Goal: Information Seeking & Learning: Learn about a topic

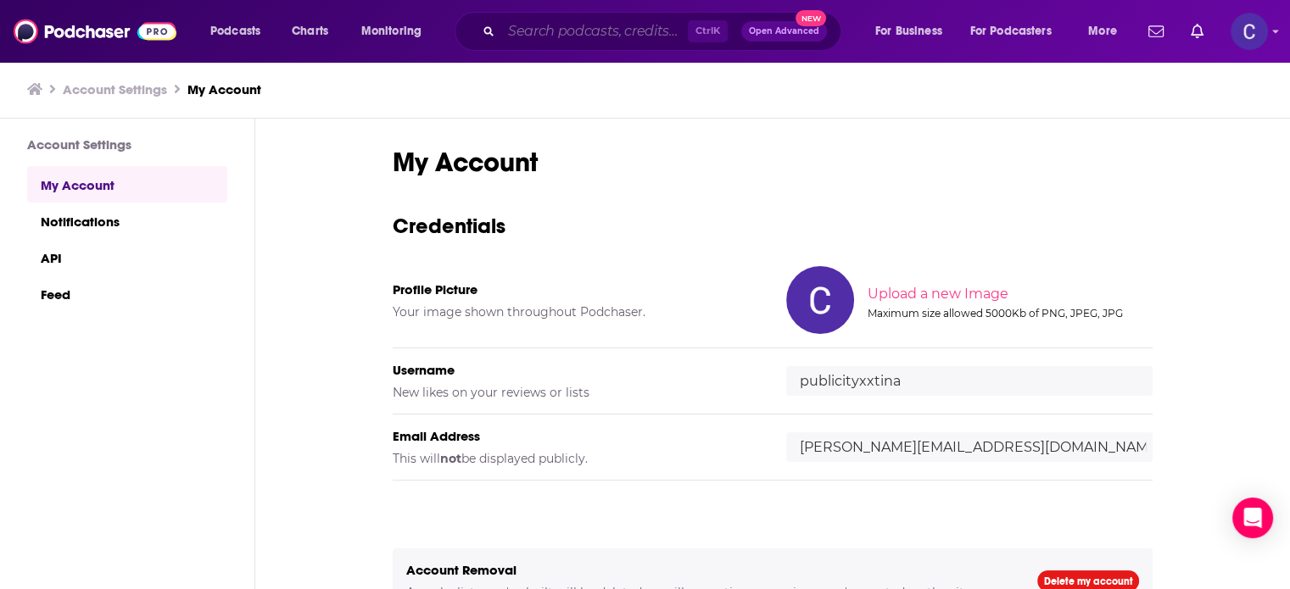
click at [536, 32] on input "Search podcasts, credits, & more..." at bounding box center [594, 31] width 187 height 27
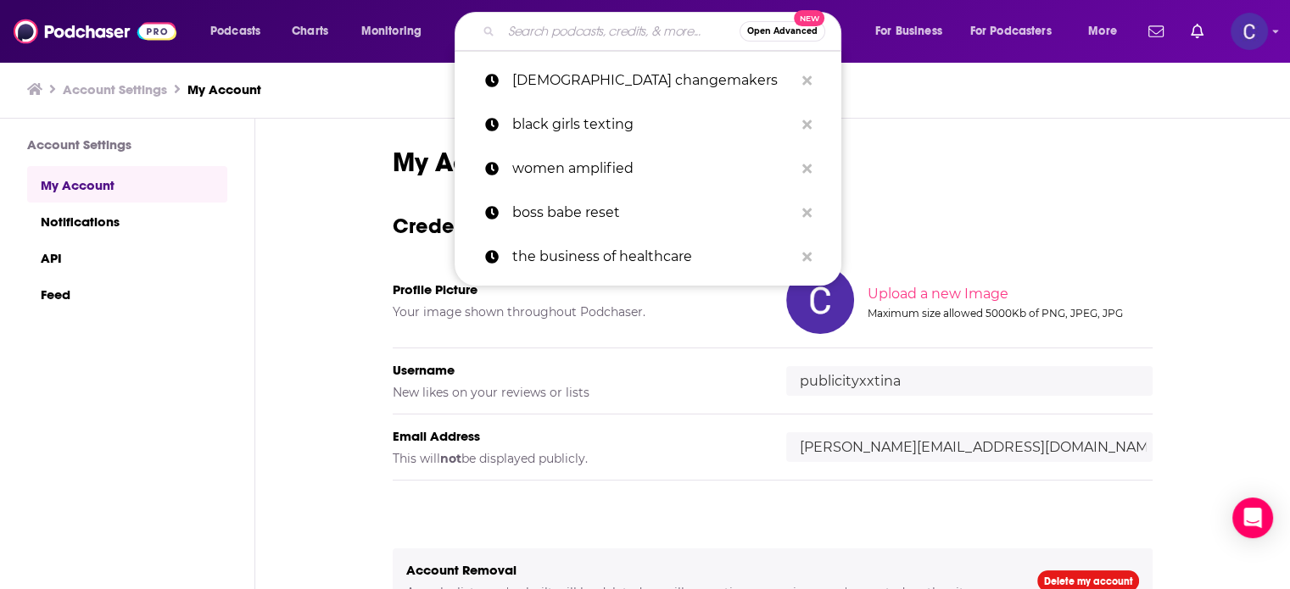
paste input "Boss Goddess"
type input "Boss Goddess"
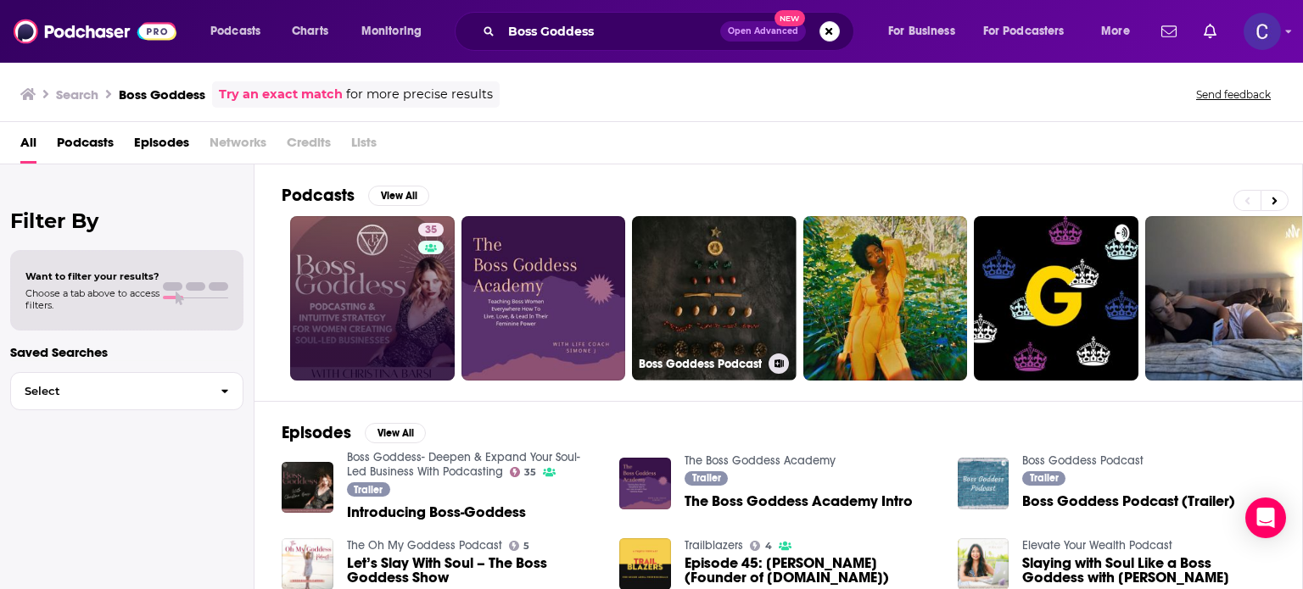
click at [383, 321] on link "35" at bounding box center [372, 298] width 165 height 165
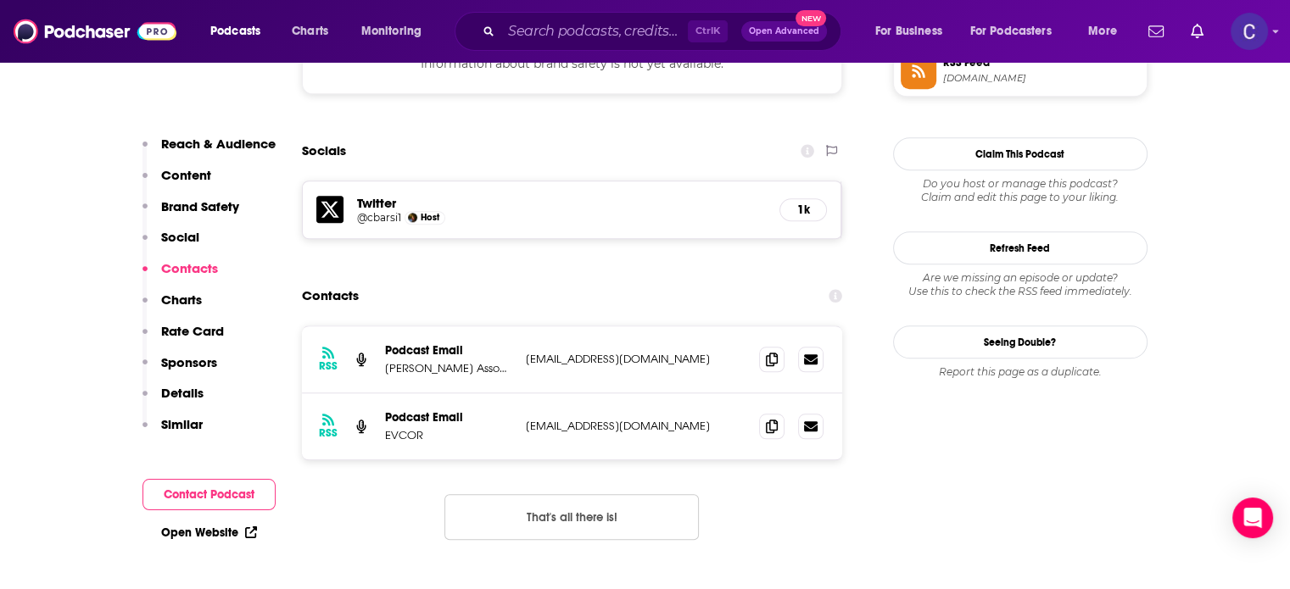
scroll to position [1696, 0]
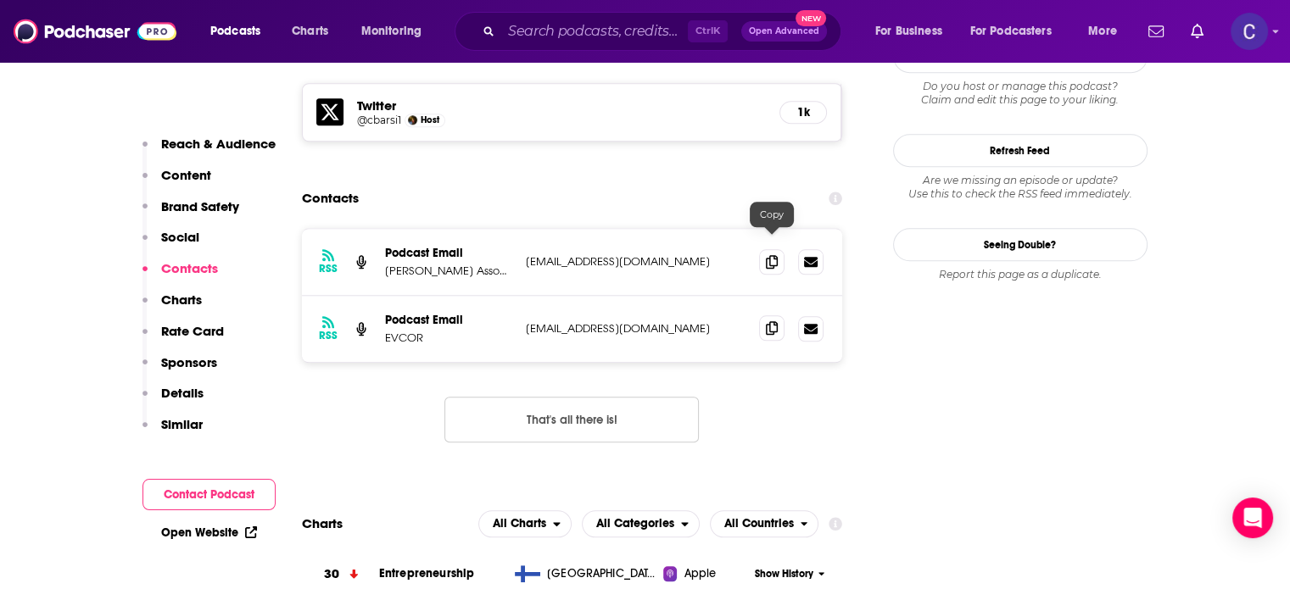
click at [773, 321] on icon at bounding box center [772, 328] width 12 height 14
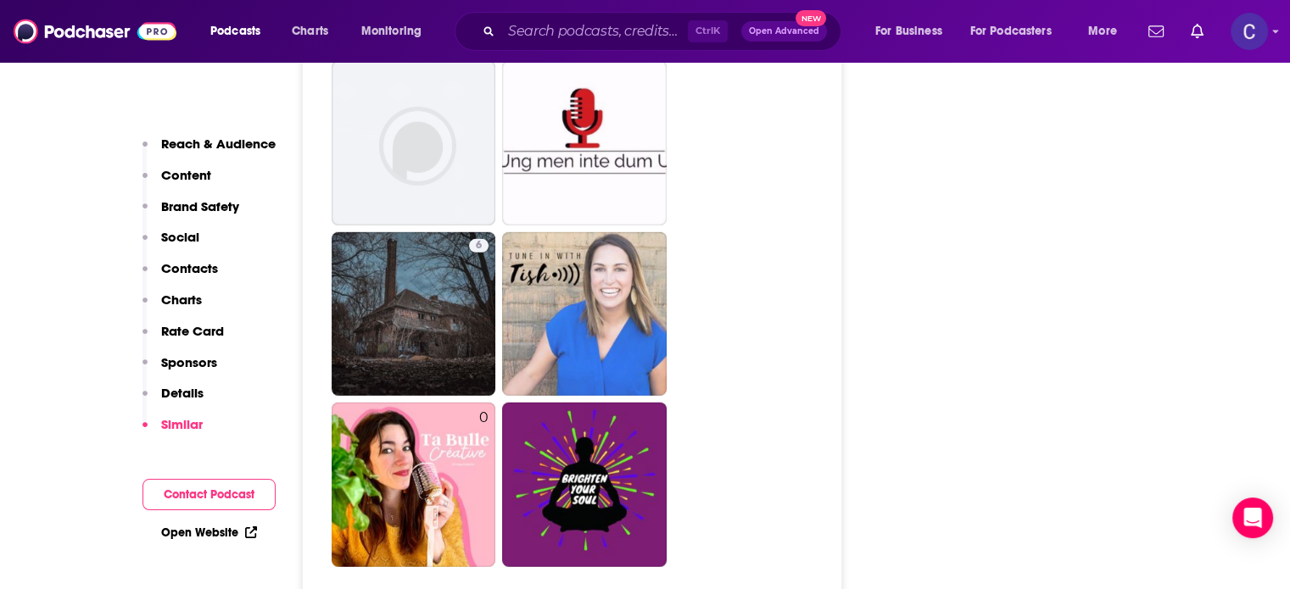
scroll to position [5088, 0]
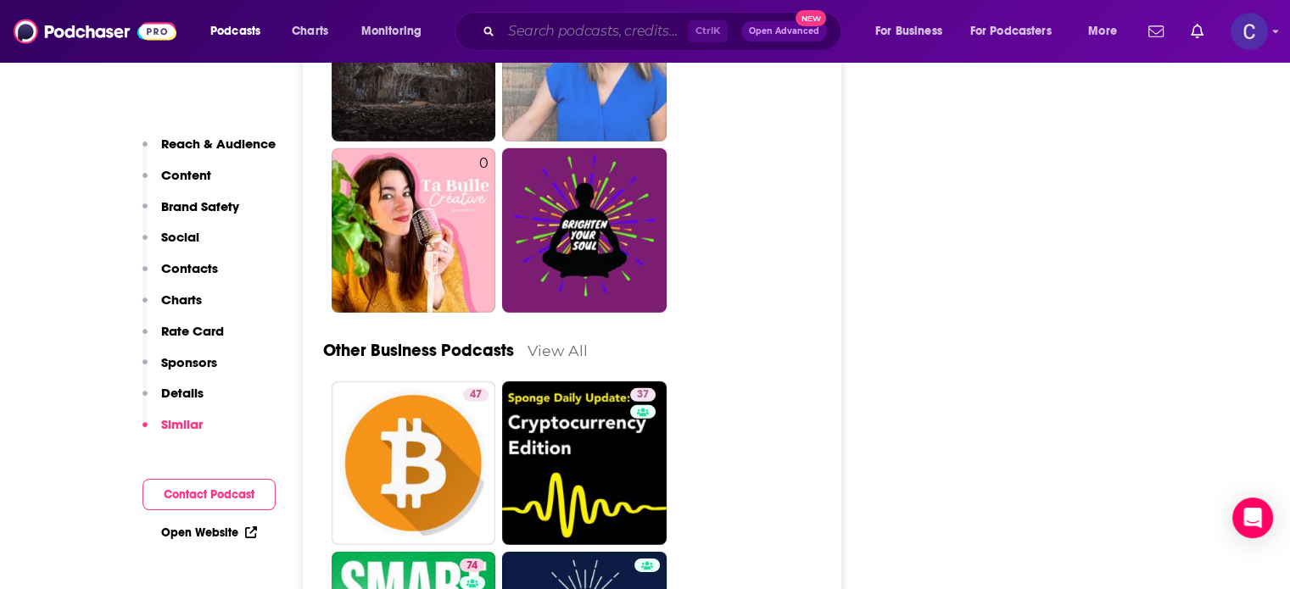
click at [567, 34] on input "Search podcasts, credits, & more..." at bounding box center [594, 31] width 187 height 27
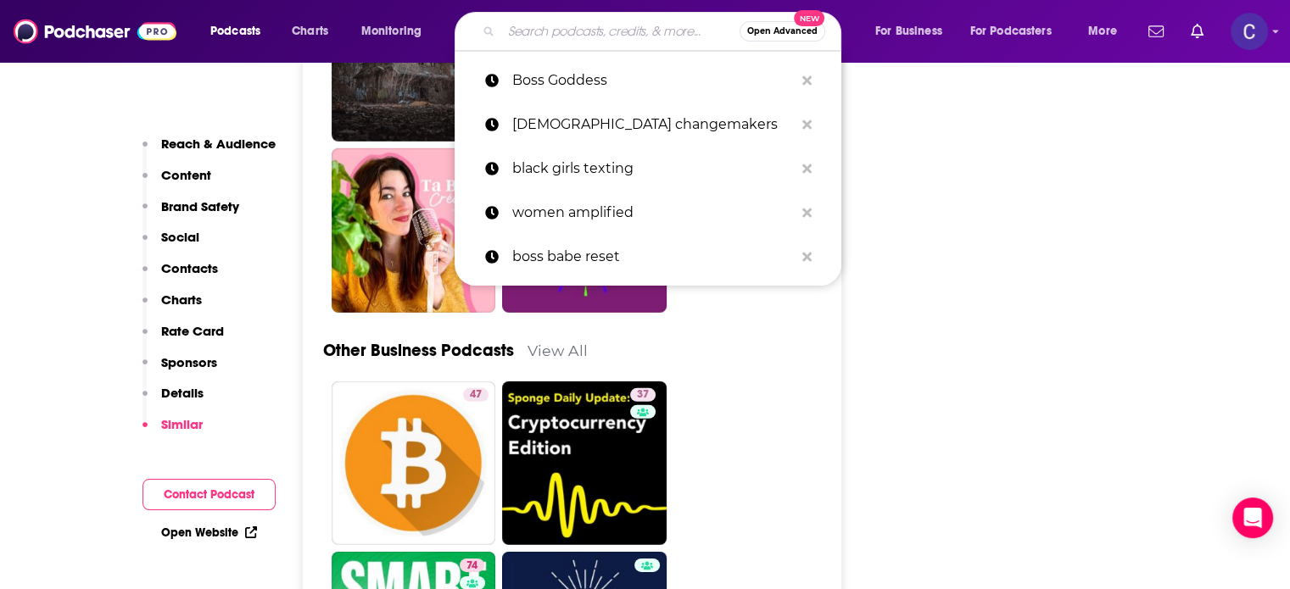
paste input "Published and Paid"
type input "Published and Paid"
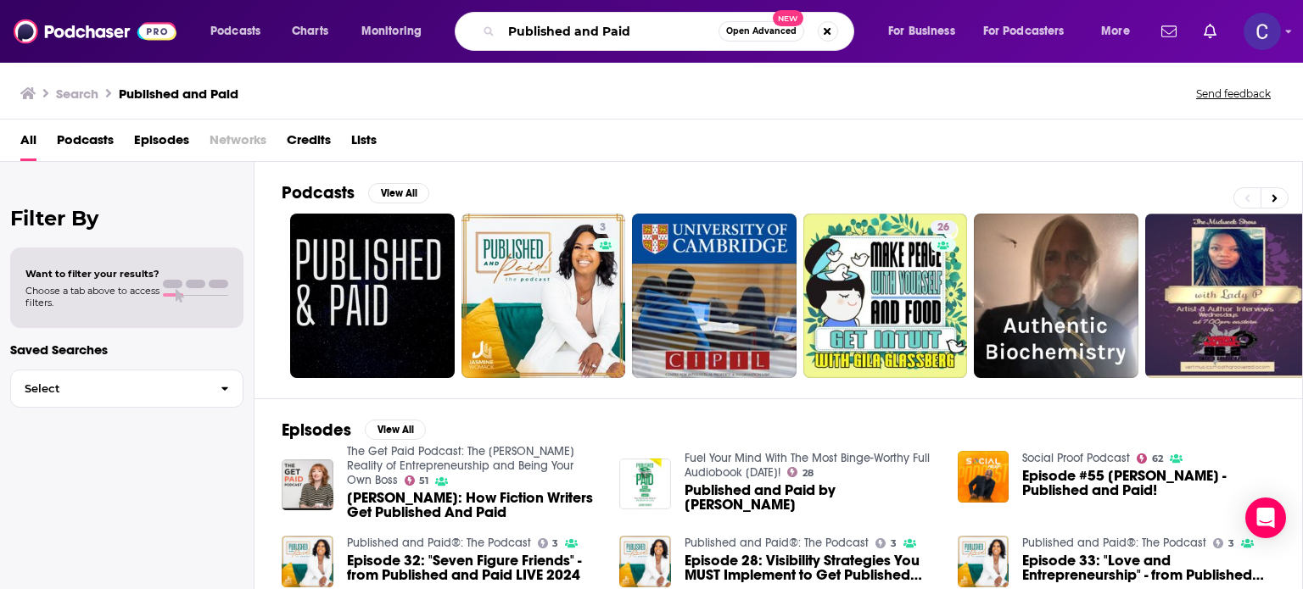
click at [489, 34] on div "Published and Paid Open Advanced New" at bounding box center [654, 31] width 399 height 39
paste input "Visibility Strategies for Women Entrepreneurs with [PERSON_NAME]"
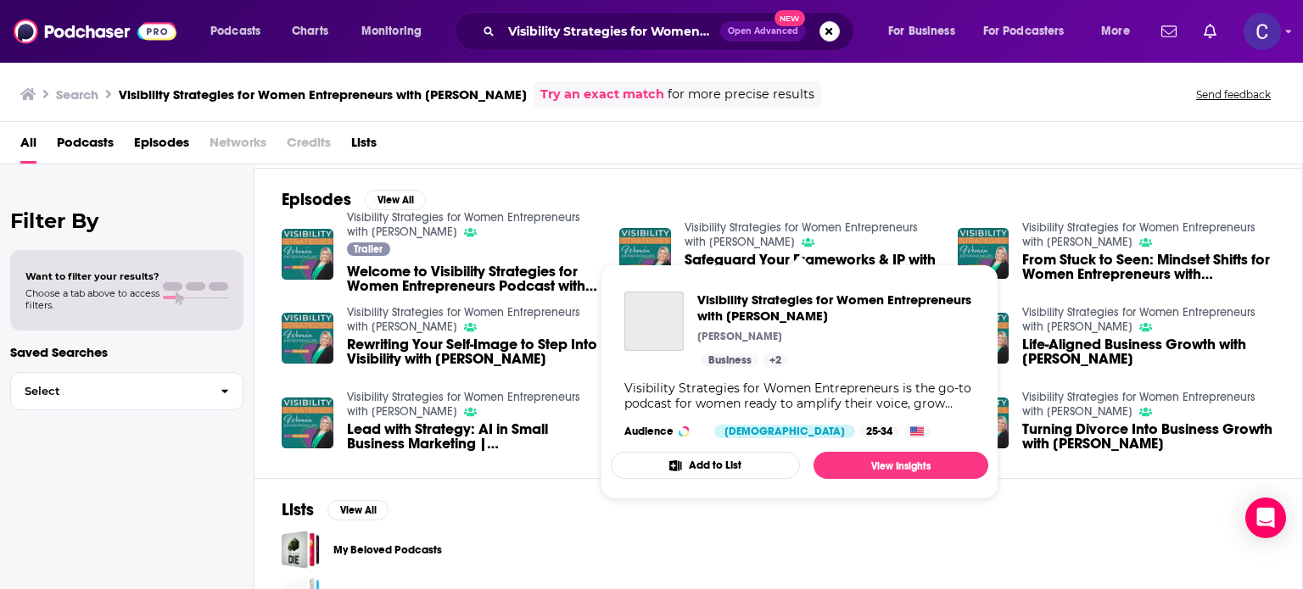
scroll to position [319, 0]
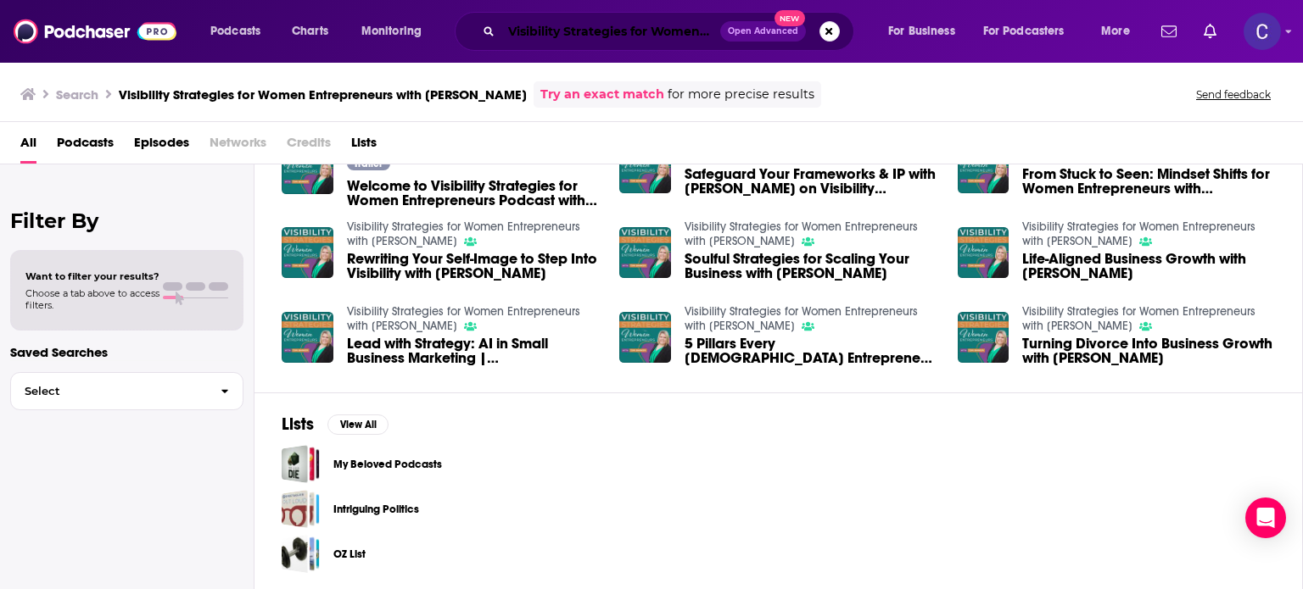
click at [665, 28] on input "Visibility Strategies for Women Entrepreneurs with [PERSON_NAME]" at bounding box center [610, 31] width 219 height 27
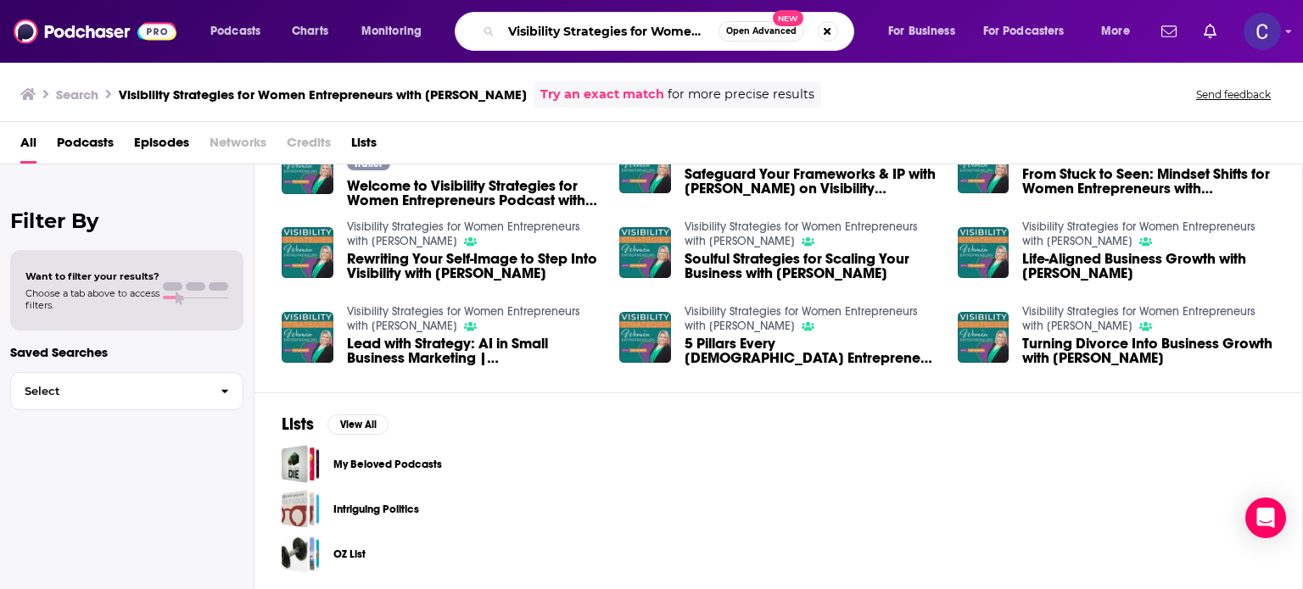
click at [652, 26] on input "Visibility Strategies for Women Entrepreneurs with [PERSON_NAME]" at bounding box center [609, 31] width 217 height 27
paste input "Organic Marketing Secrets Podcast with Arpi Sylvest"
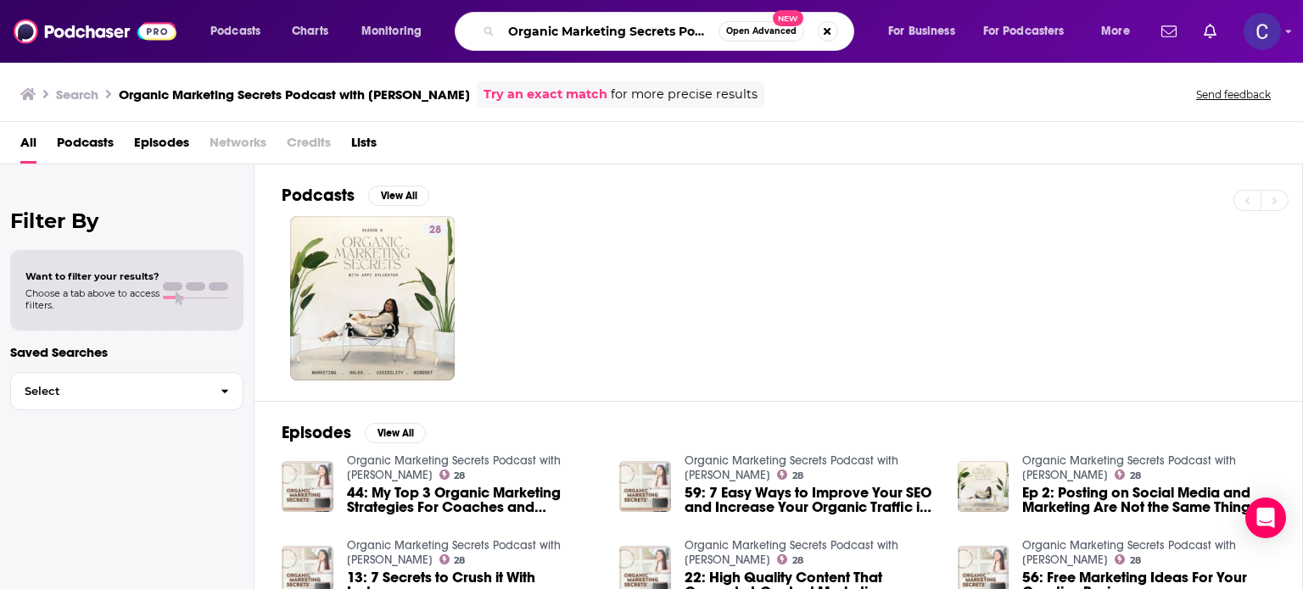
scroll to position [0, 138]
drag, startPoint x: 508, startPoint y: 27, endPoint x: 812, endPoint y: 57, distance: 305.1
click at [812, 57] on div "Podcasts Charts Monitoring Organic Marketing Secrets Podcast with Arpi Sylveste…" at bounding box center [651, 31] width 1303 height 63
paste input "Being Better Everyday Podcast"
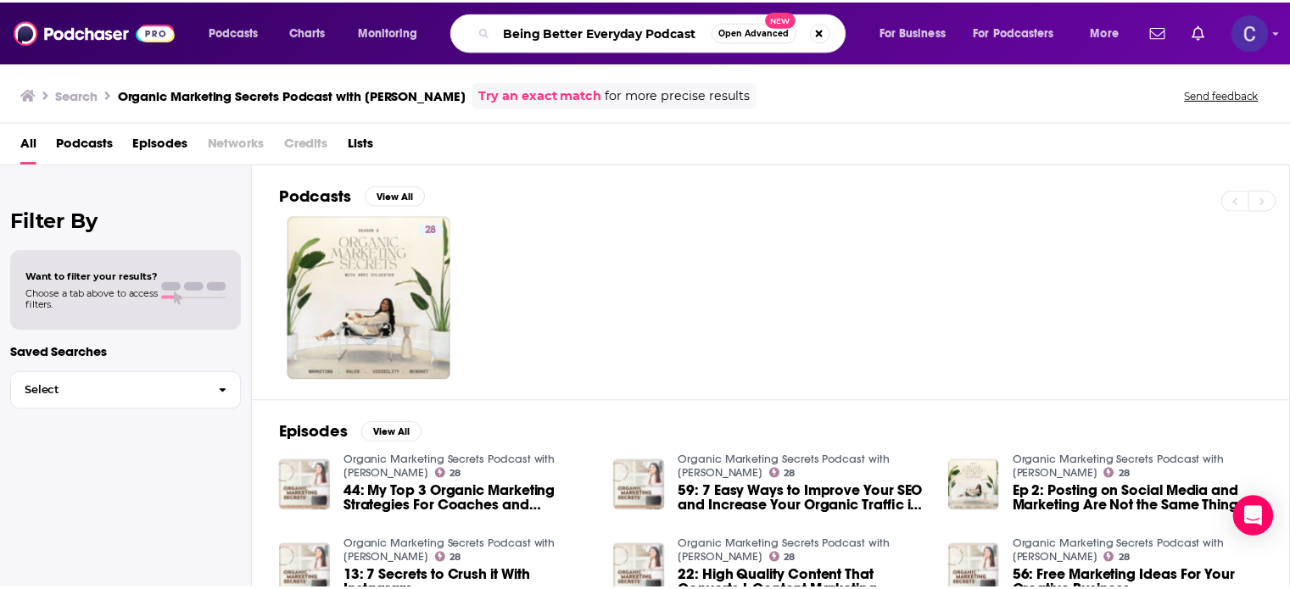
scroll to position [0, 0]
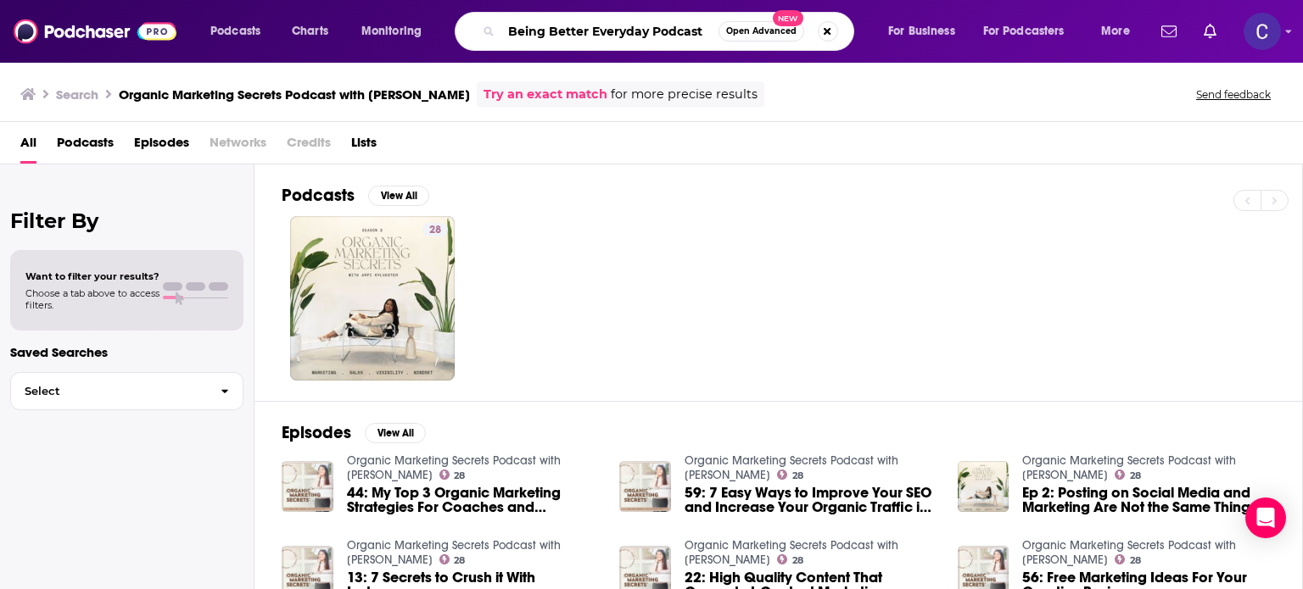
type input "Being Better Everyday Podcast"
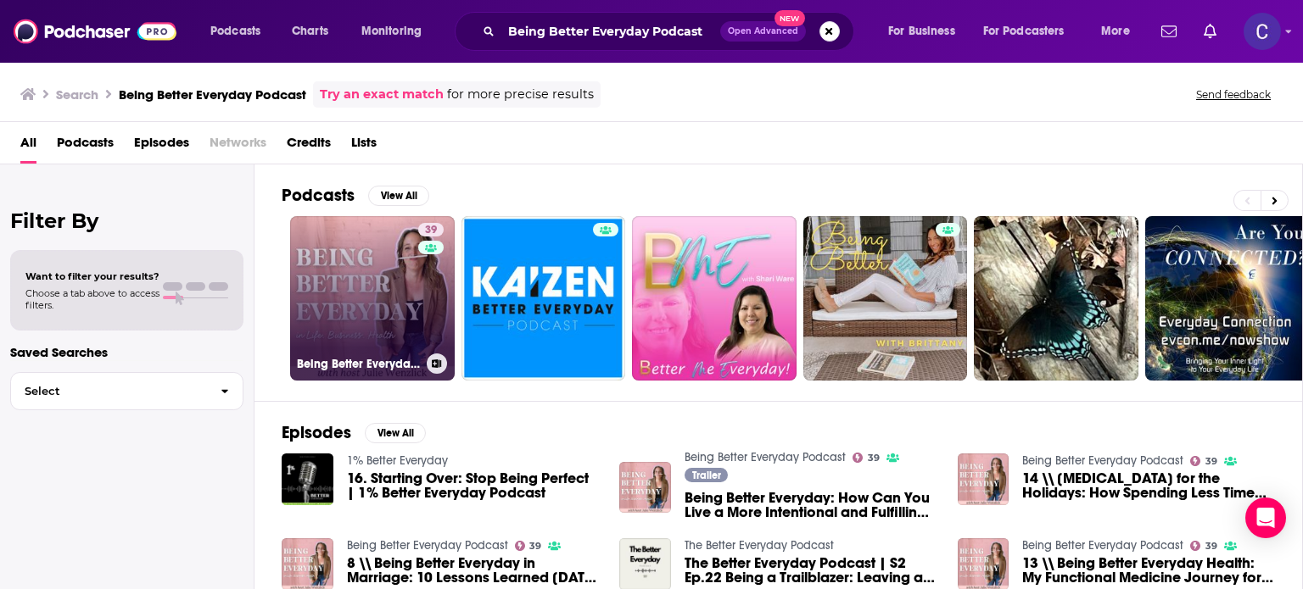
click at [310, 248] on link "39 Being Better Everyday Podcast" at bounding box center [372, 298] width 165 height 165
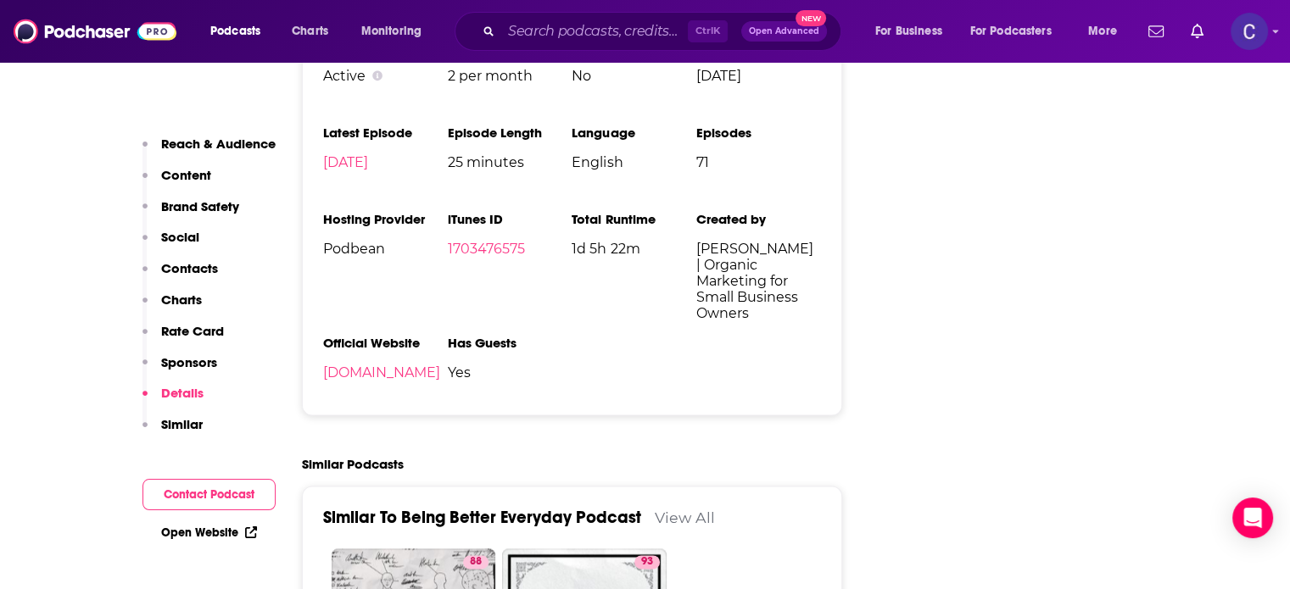
scroll to position [2375, 0]
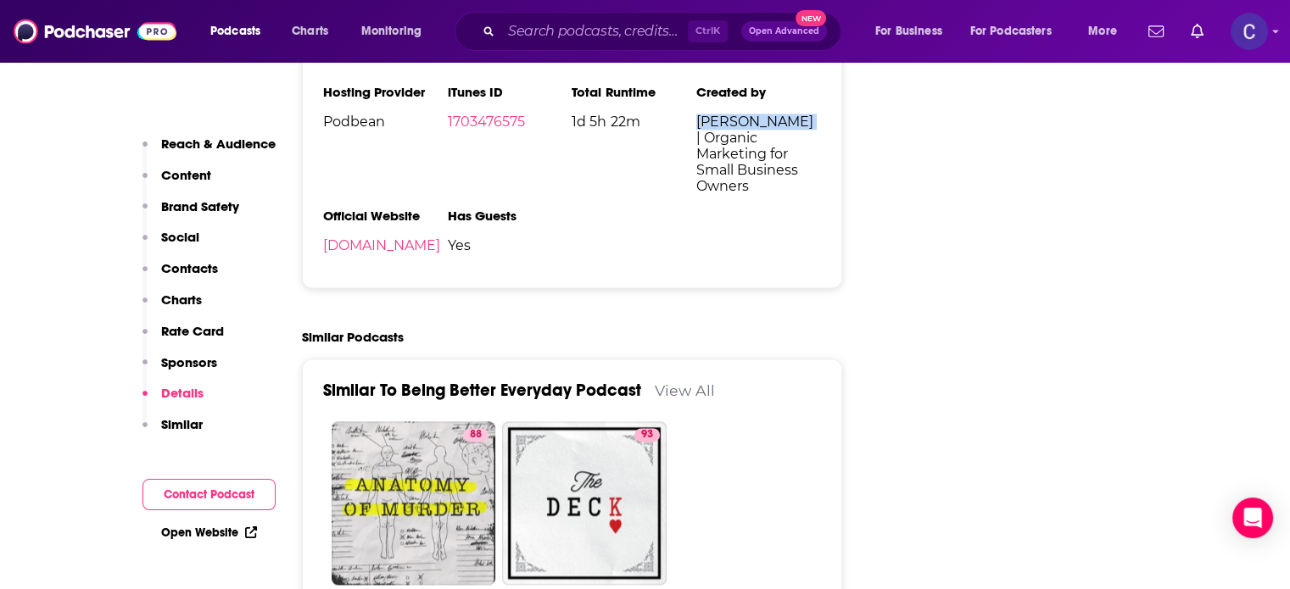
drag, startPoint x: 699, startPoint y: 122, endPoint x: 793, endPoint y: 131, distance: 94.6
click at [793, 131] on span "Julie Wenzlick | Organic Marketing for Small Business Owners" at bounding box center [758, 154] width 125 height 81
copy span "Julie Wenzlick"
click at [642, 21] on input "Search podcasts, credits, & more..." at bounding box center [594, 31] width 187 height 27
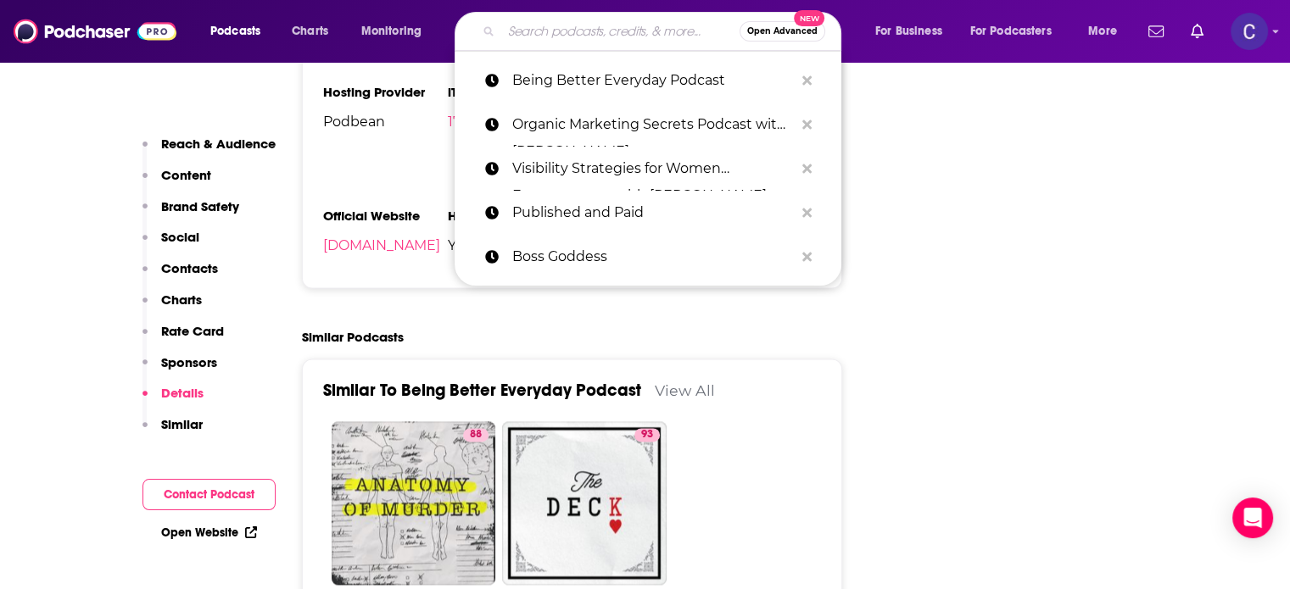
paste input "Evergreen Marketing"
type input "Evergreen Marketing"
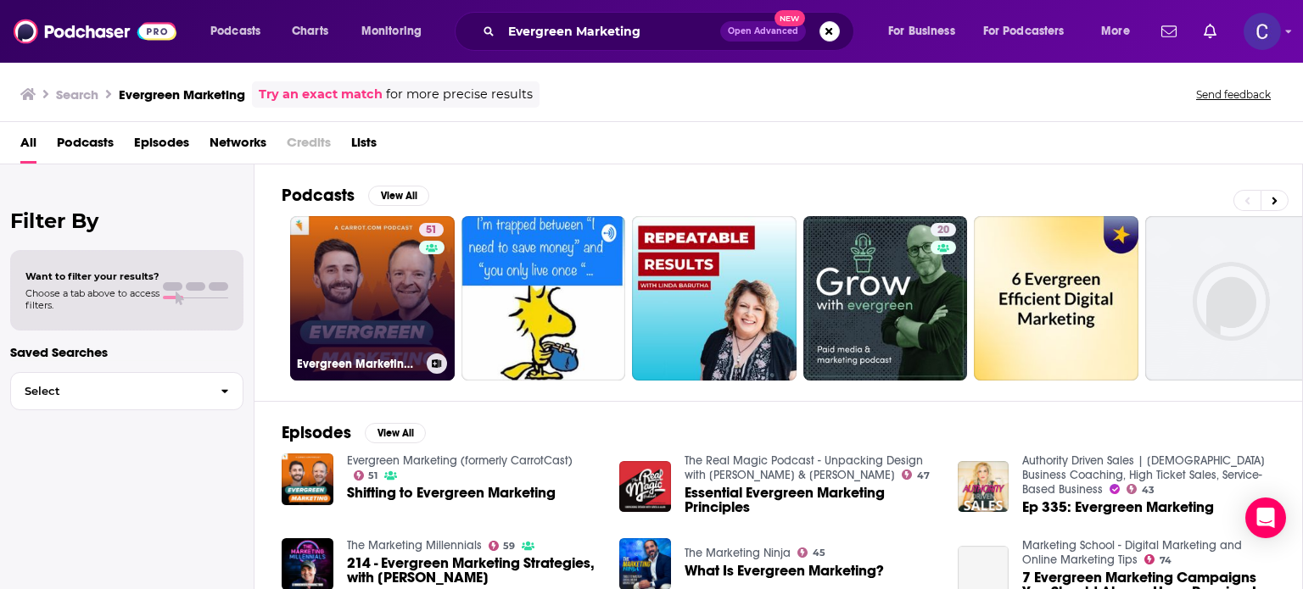
click at [378, 246] on link "51 Evergreen Marketing (formerly CarrotCast)" at bounding box center [372, 298] width 165 height 165
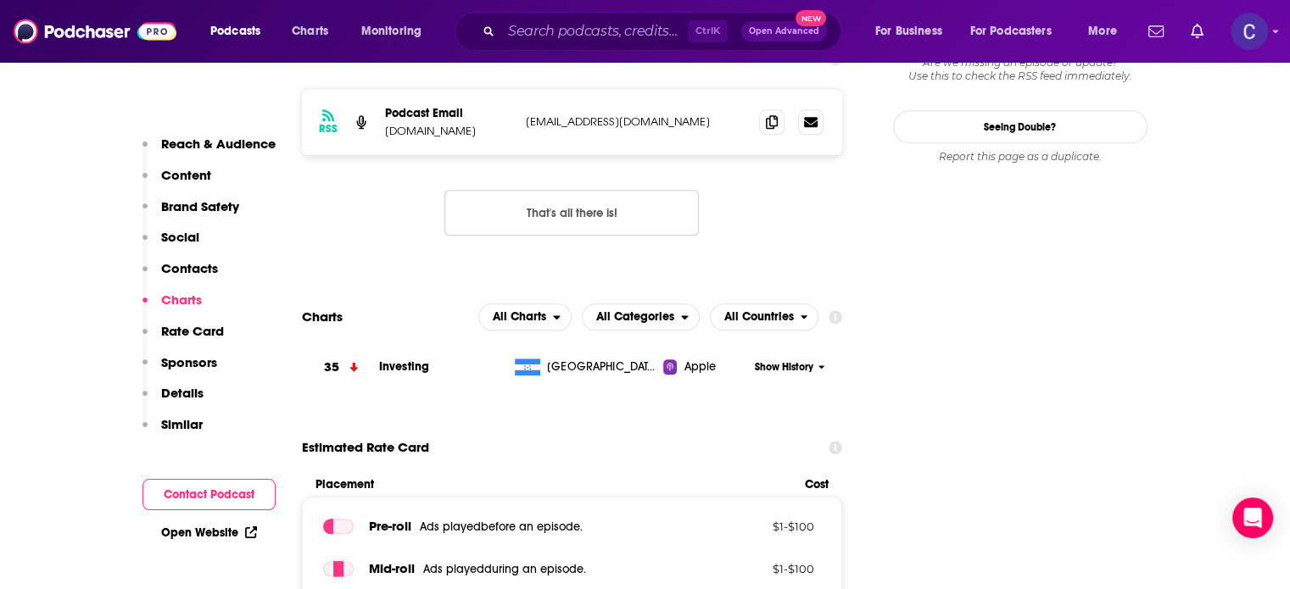
scroll to position [1781, 0]
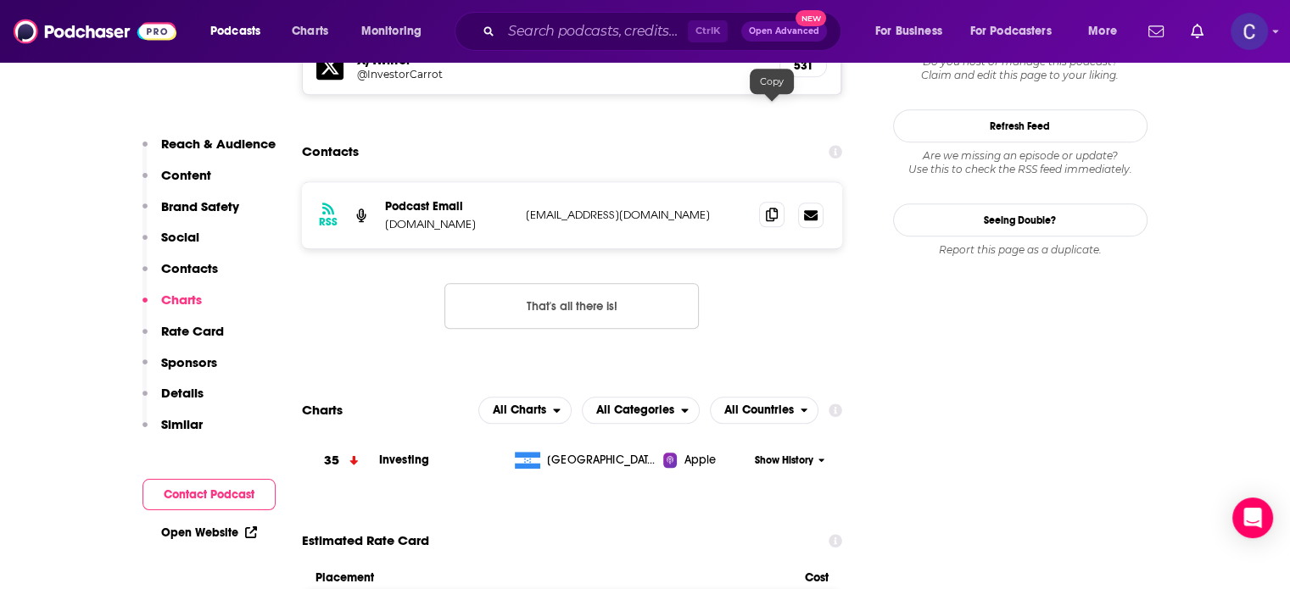
click at [774, 208] on icon at bounding box center [772, 215] width 12 height 14
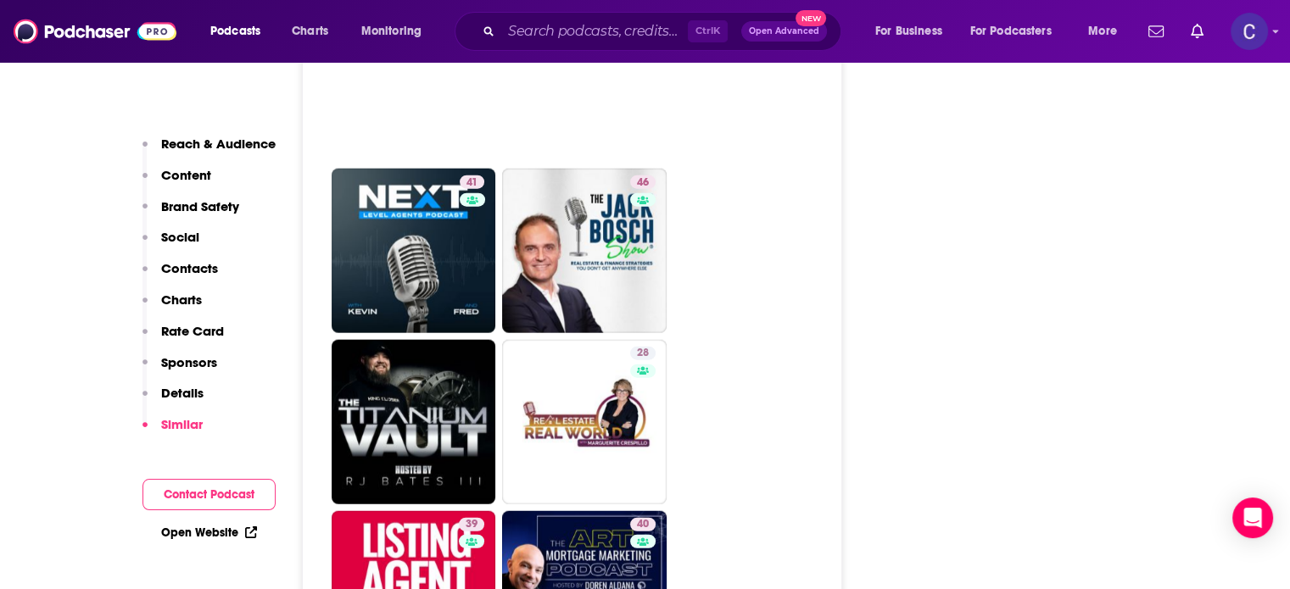
scroll to position [4156, 0]
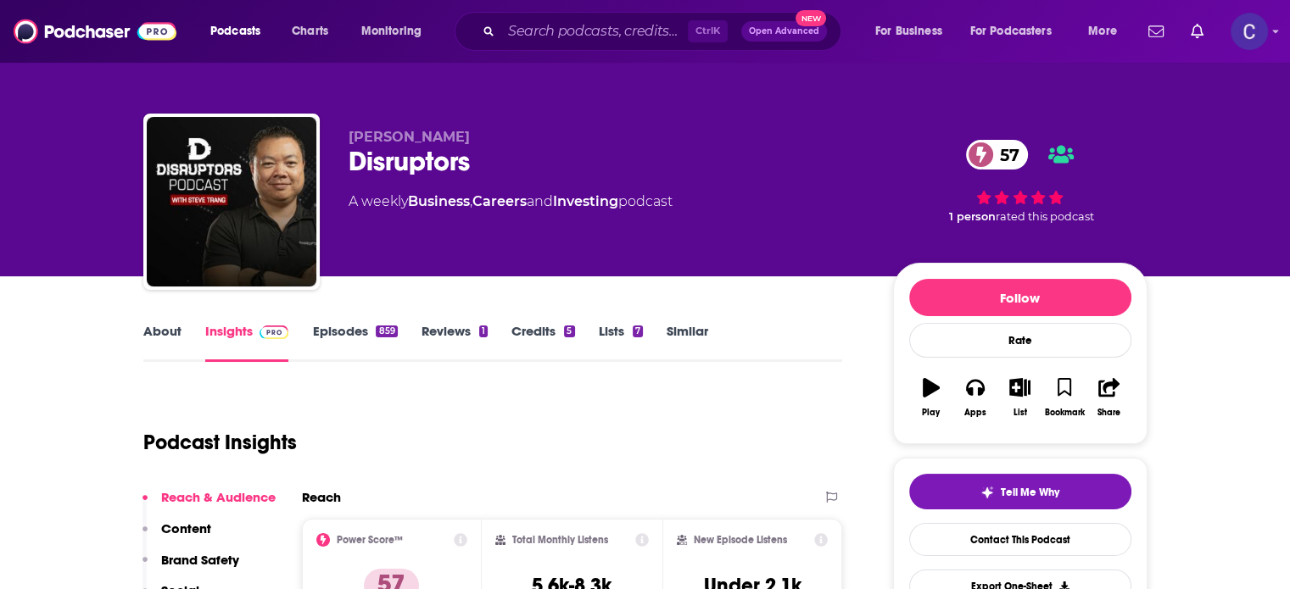
click at [168, 335] on link "About" at bounding box center [162, 342] width 38 height 39
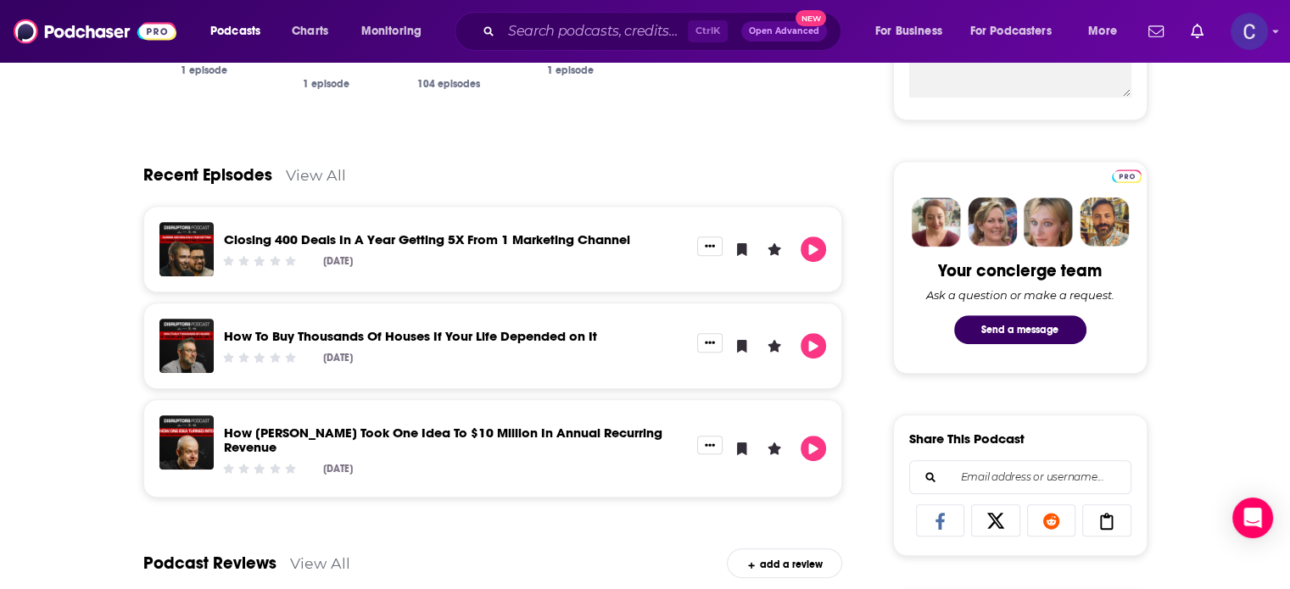
scroll to position [763, 0]
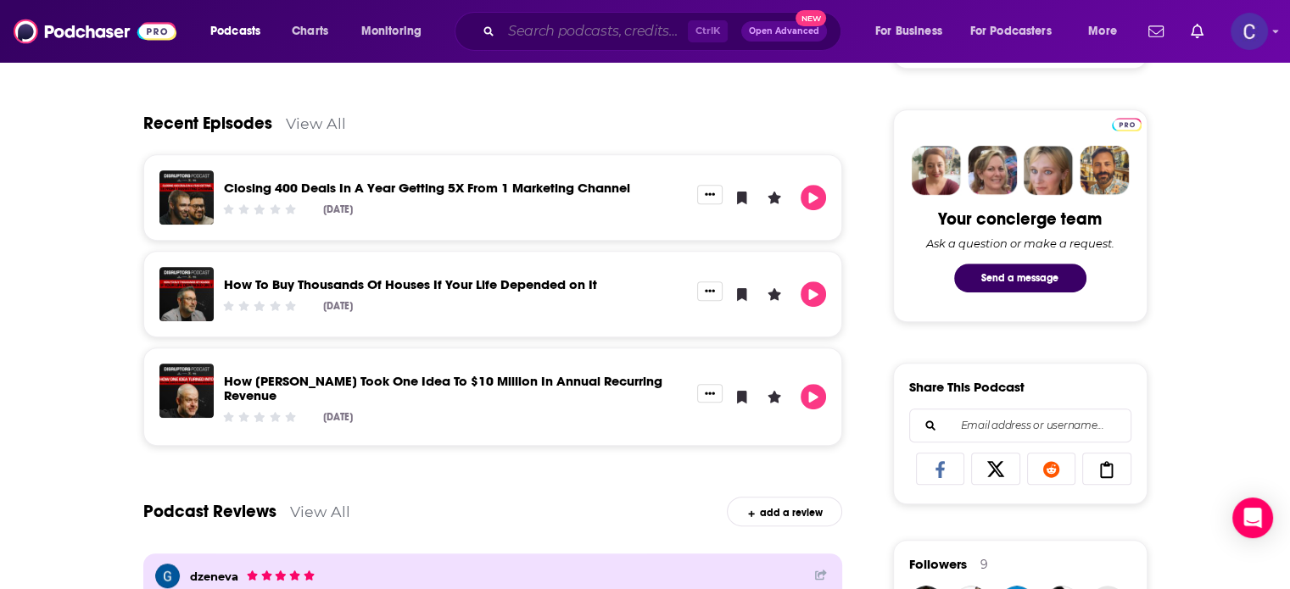
click at [615, 28] on input "Search podcasts, credits, & more..." at bounding box center [594, 31] width 187 height 27
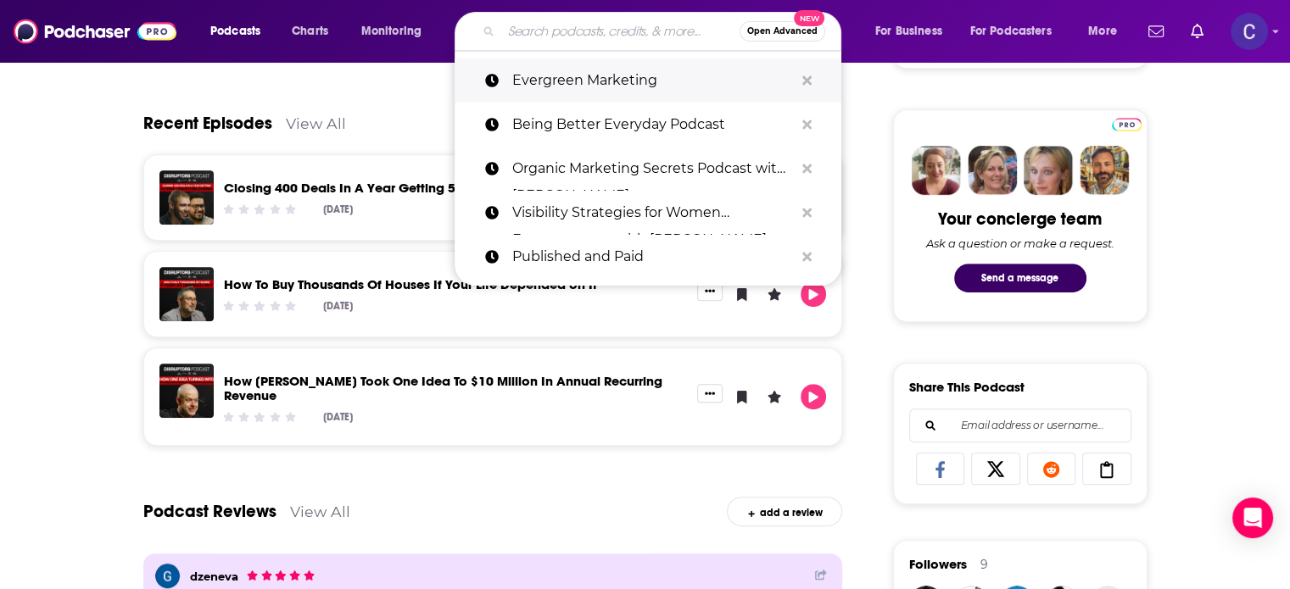
click at [808, 77] on icon "Search podcasts, credits, & more..." at bounding box center [806, 79] width 9 height 9
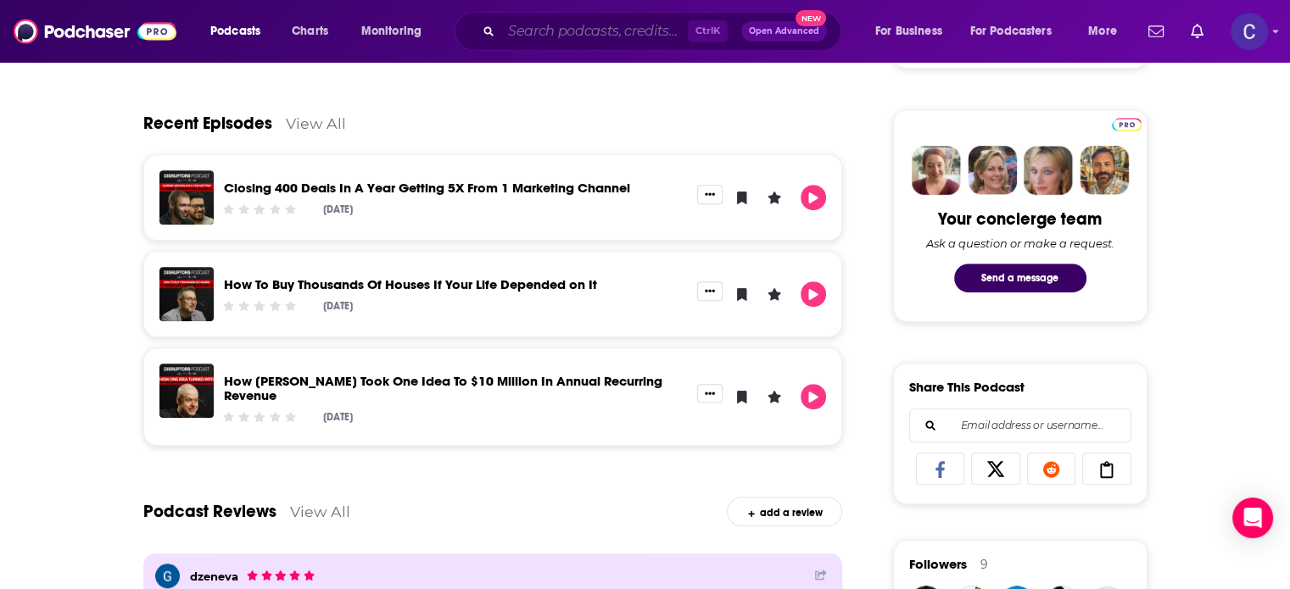
click at [614, 30] on input "Search podcasts, credits, & more..." at bounding box center [594, 31] width 187 height 27
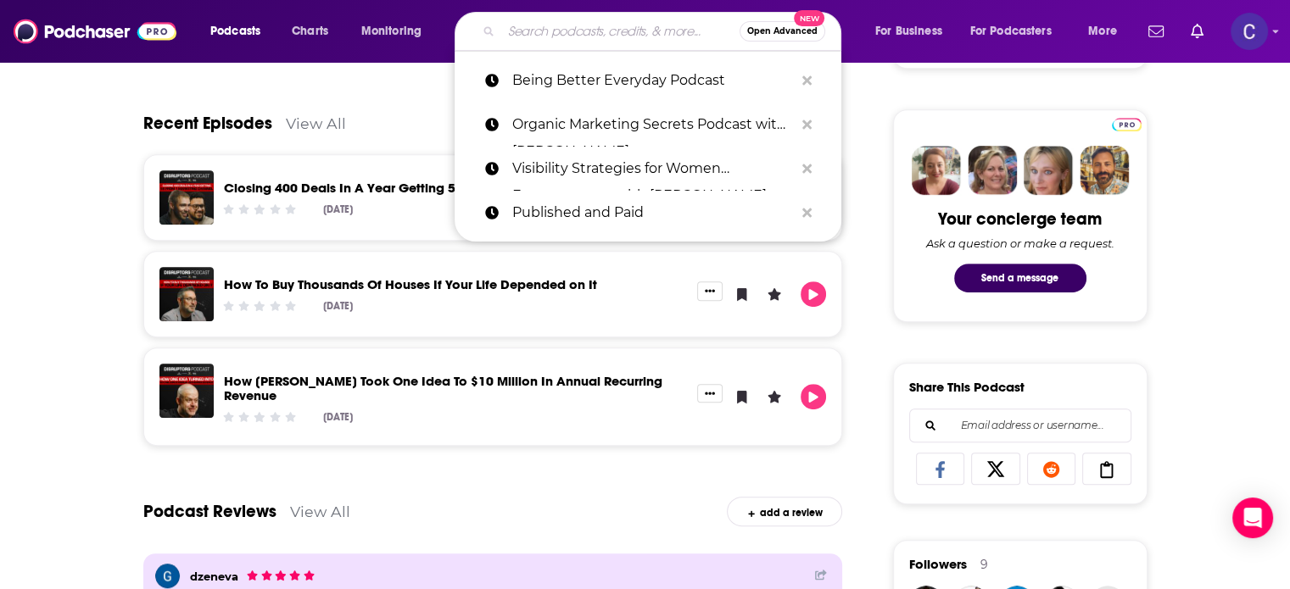
paste input "Establish Yourself"
type input "Establish Yourself"
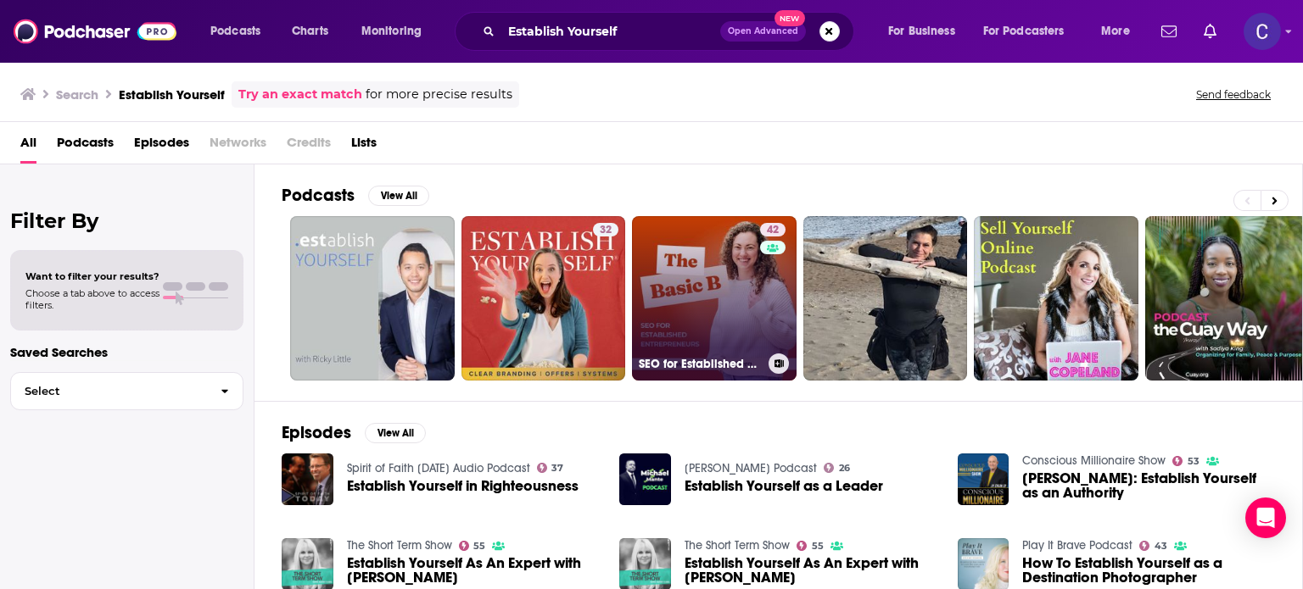
drag, startPoint x: 739, startPoint y: 282, endPoint x: 734, endPoint y: 241, distance: 41.0
click at [734, 241] on link "42 SEO for Established Entrepreneurs: The Basic B" at bounding box center [714, 298] width 165 height 165
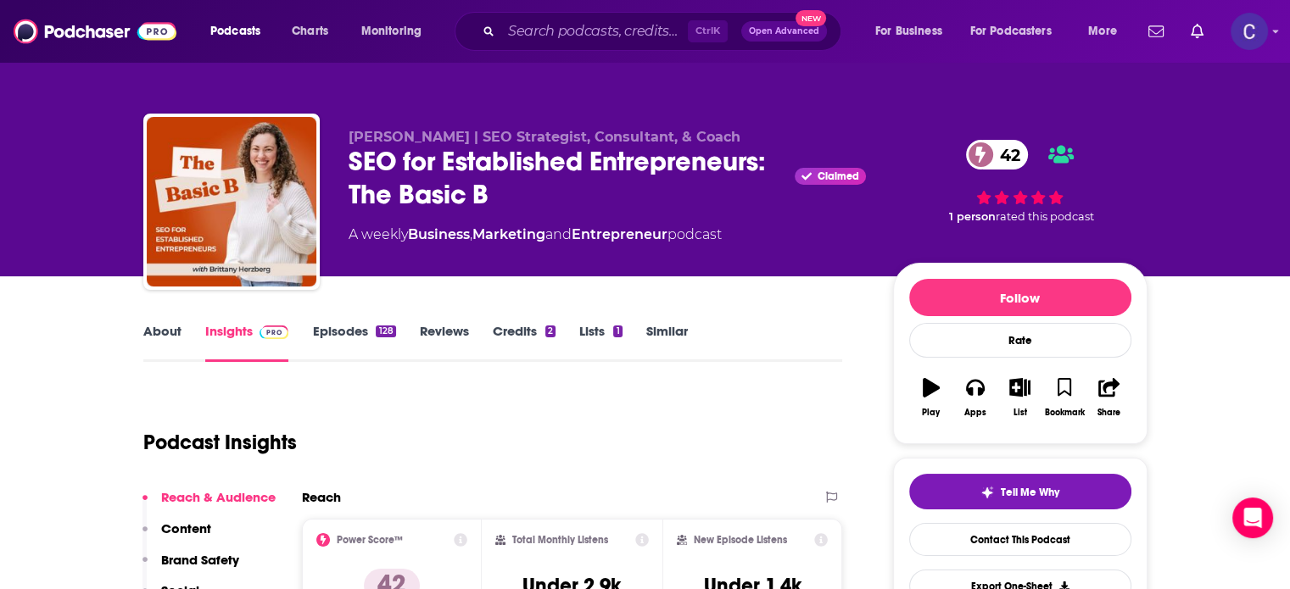
click at [146, 331] on link "About" at bounding box center [162, 342] width 38 height 39
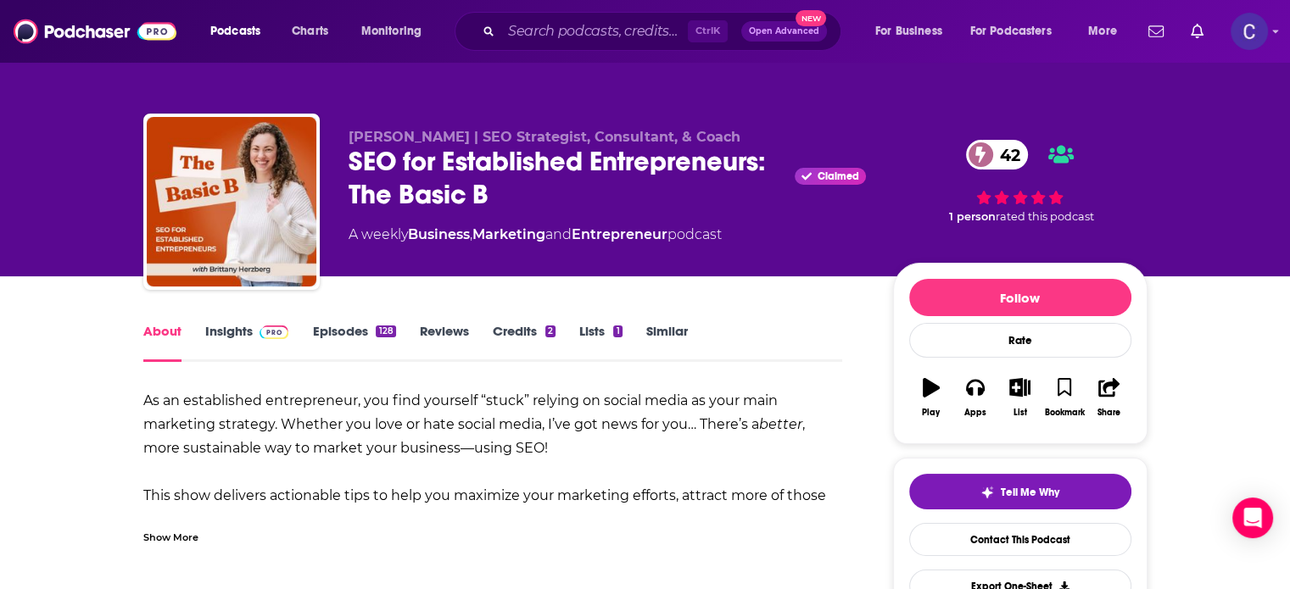
scroll to position [85, 0]
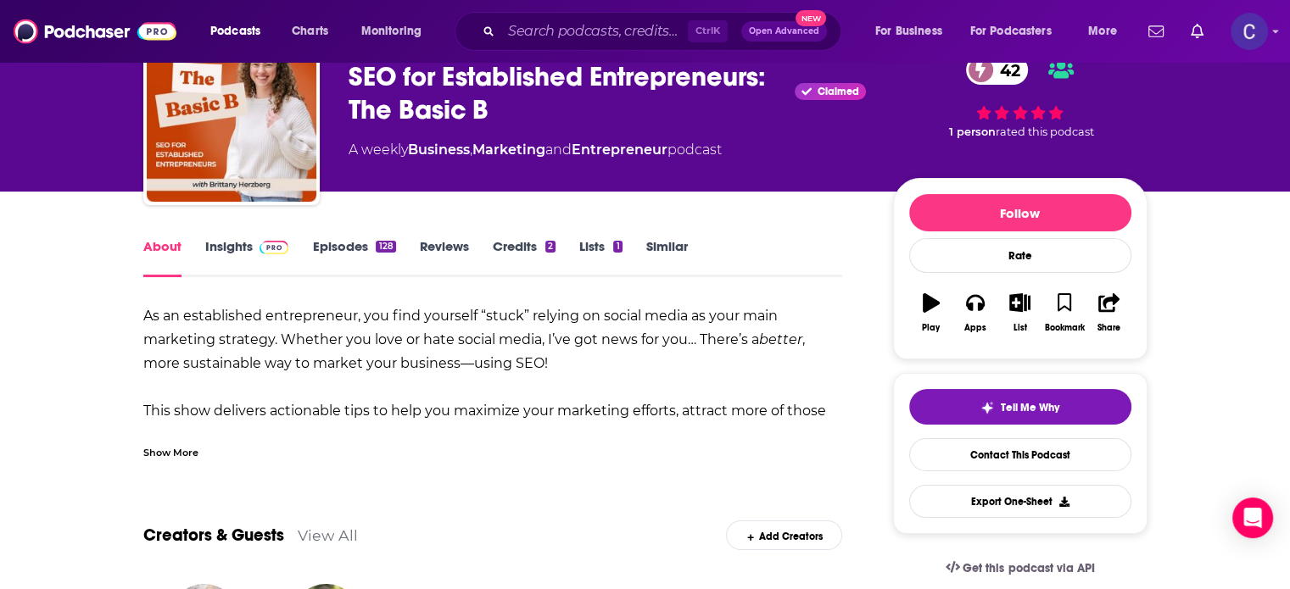
click at [188, 450] on div "Show More" at bounding box center [170, 452] width 55 height 16
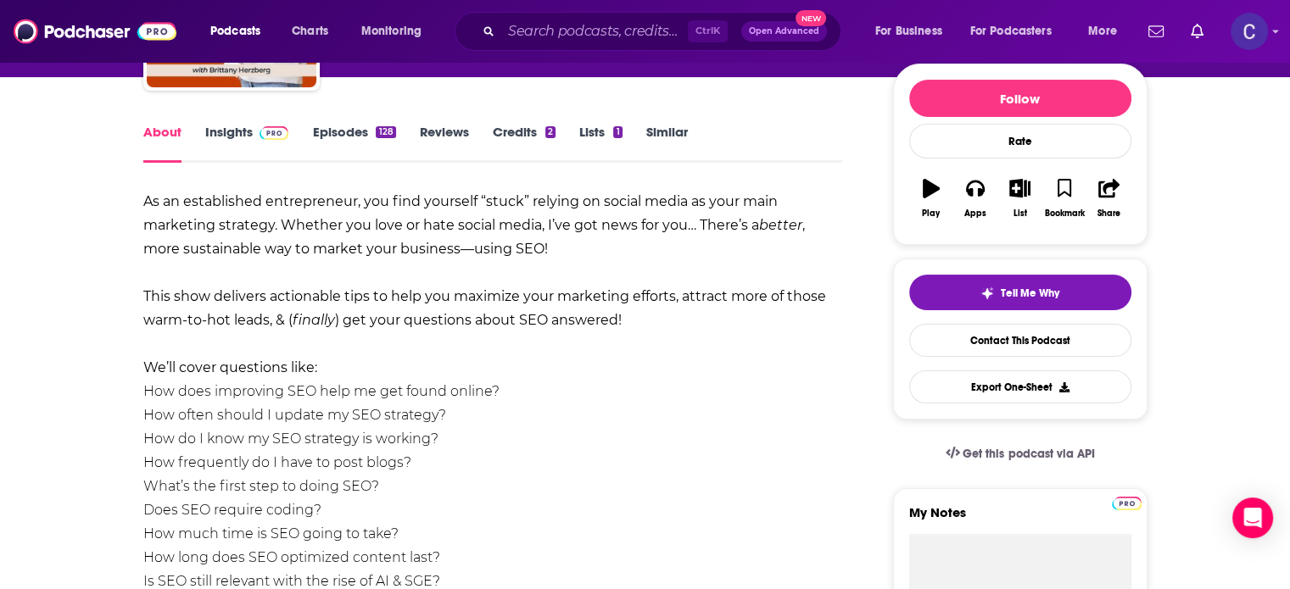
scroll to position [170, 0]
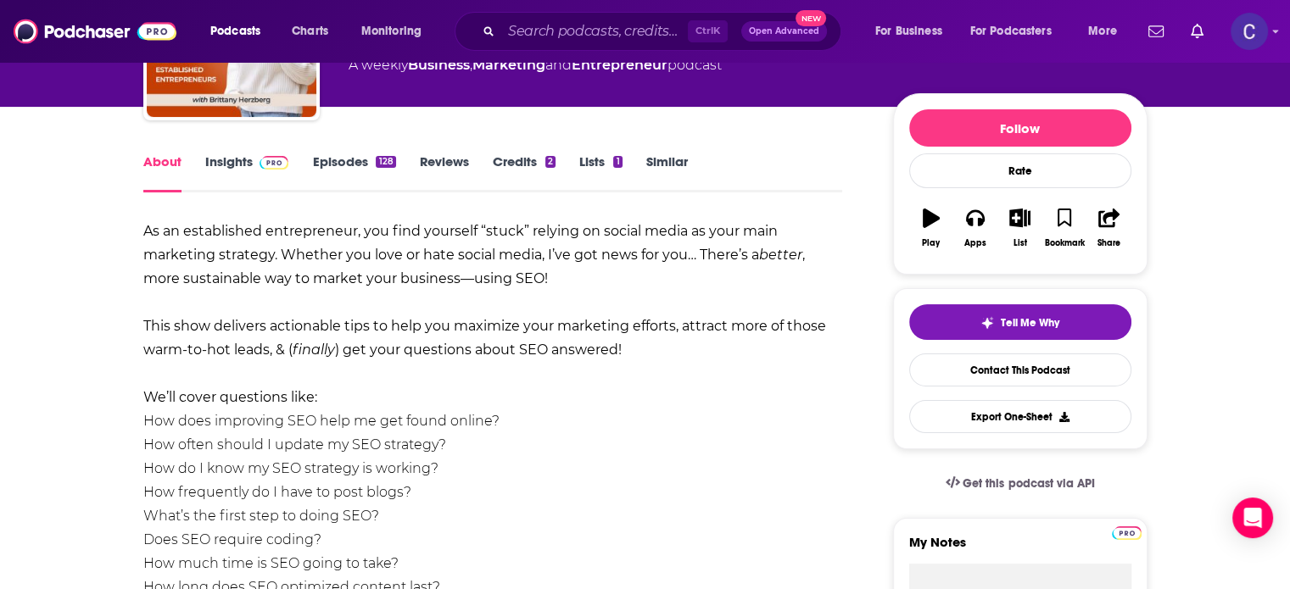
click at [349, 165] on link "Episodes 128" at bounding box center [353, 173] width 83 height 39
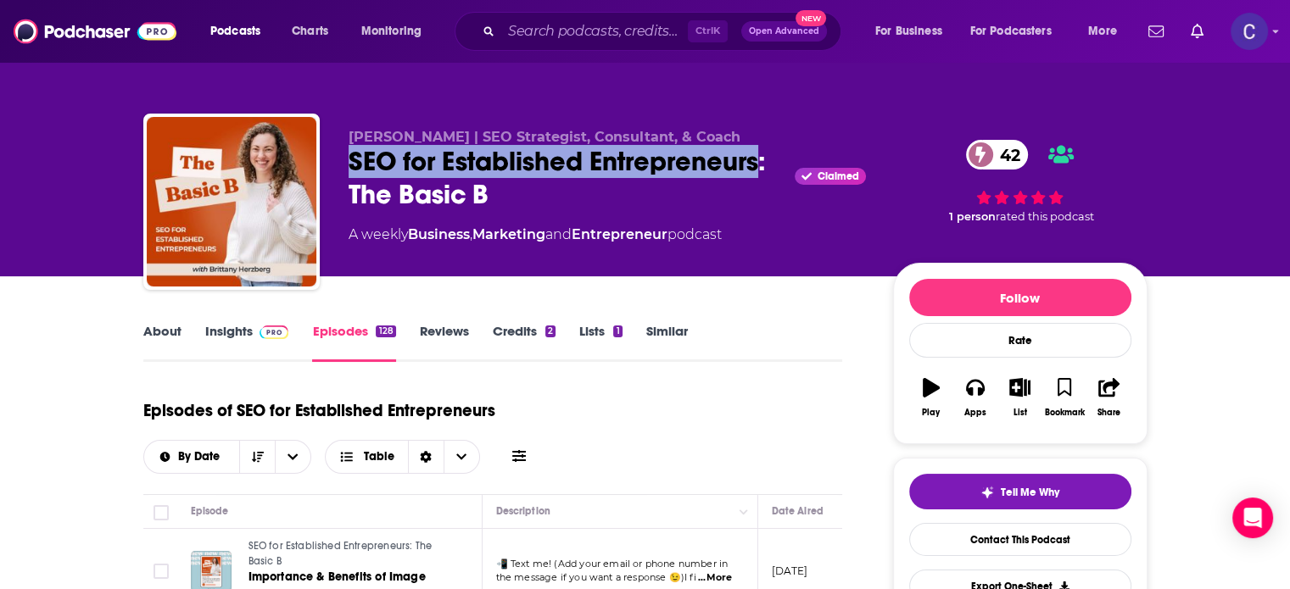
drag, startPoint x: 349, startPoint y: 160, endPoint x: 759, endPoint y: 165, distance: 410.5
click at [759, 165] on div "SEO for Established Entrepreneurs: The Basic B Claimed 42" at bounding box center [607, 178] width 517 height 66
copy h2 "SEO for Established Entrepreneurs"
click at [556, 33] on input "Search podcasts, credits, & more..." at bounding box center [594, 31] width 187 height 27
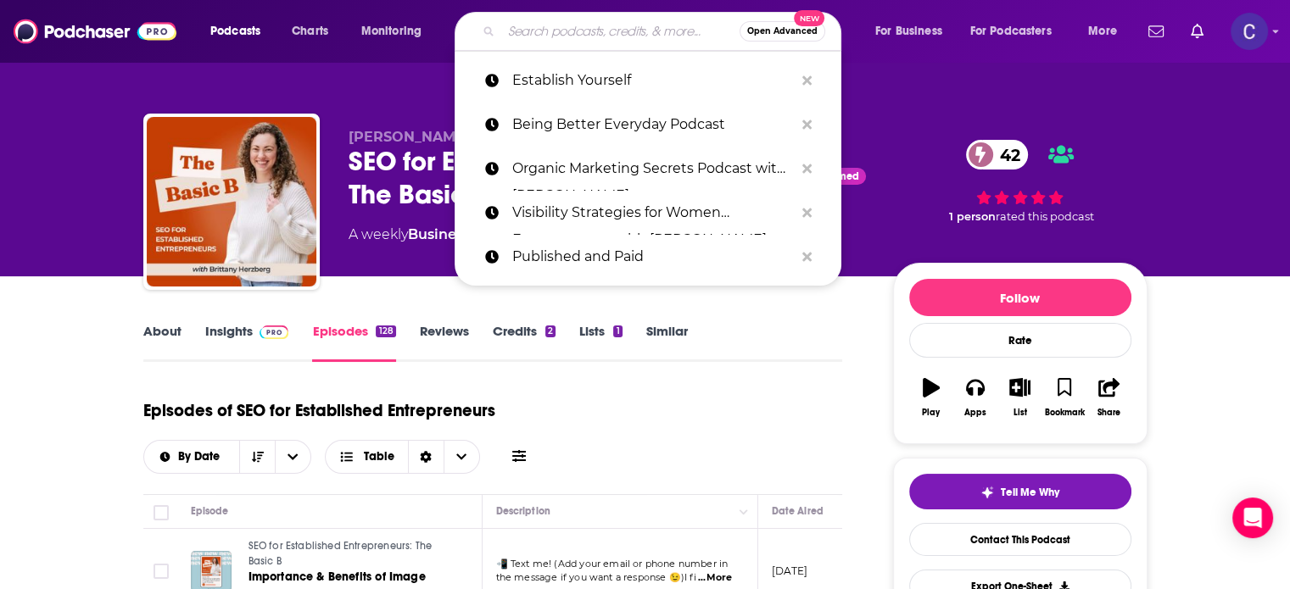
click at [560, 28] on input "Search podcasts, credits, & more..." at bounding box center [620, 31] width 238 height 27
paste input "Garlic Marketing Show"
type input "Garlic Marketing Show"
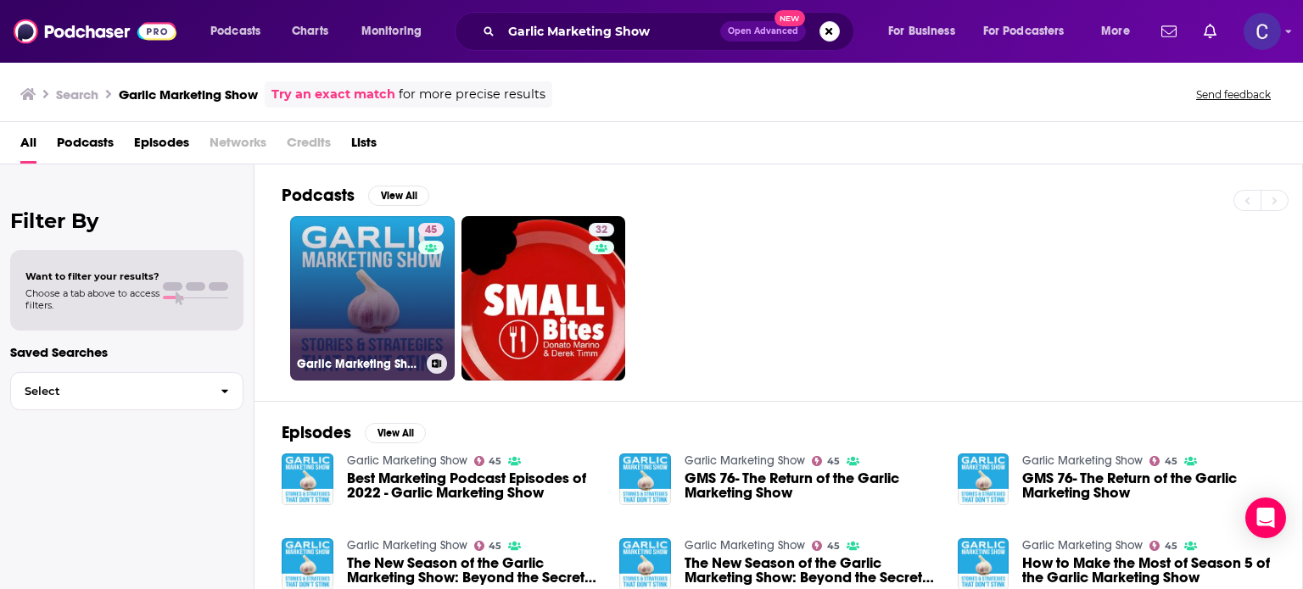
click at [323, 259] on link "45 Garlic Marketing Show" at bounding box center [372, 298] width 165 height 165
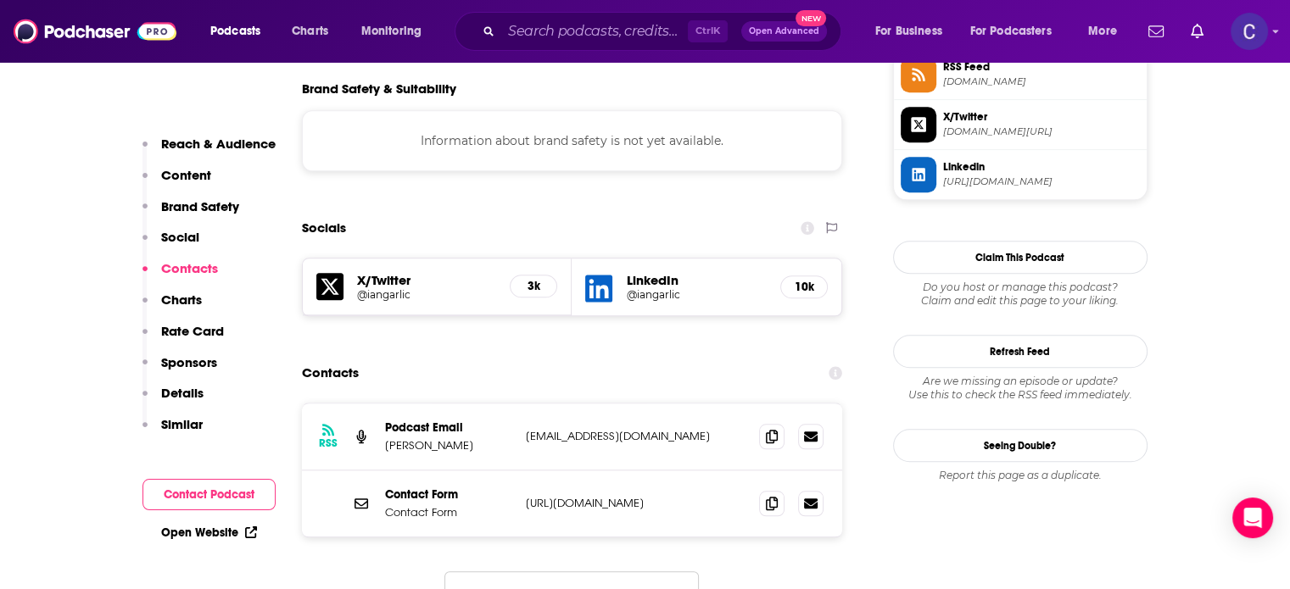
scroll to position [1611, 0]
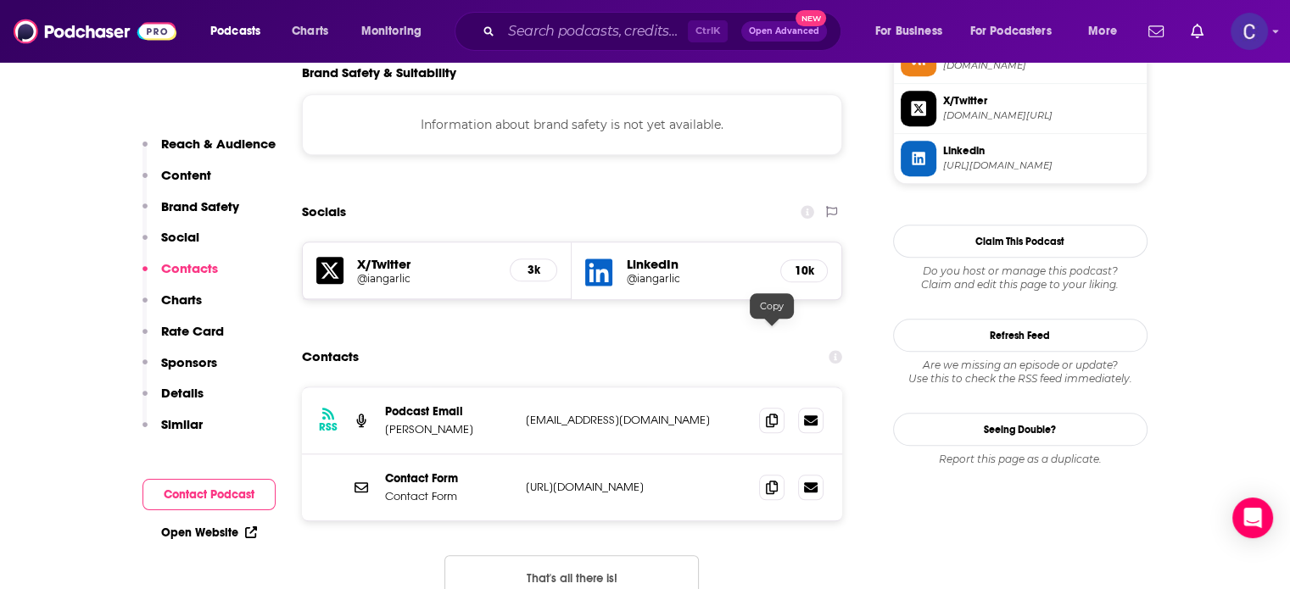
drag, startPoint x: 768, startPoint y: 337, endPoint x: 1272, endPoint y: 369, distance: 505.6
click at [768, 414] on icon at bounding box center [772, 421] width 12 height 14
click at [566, 36] on input "Search podcasts, credits, & more..." at bounding box center [594, 31] width 187 height 27
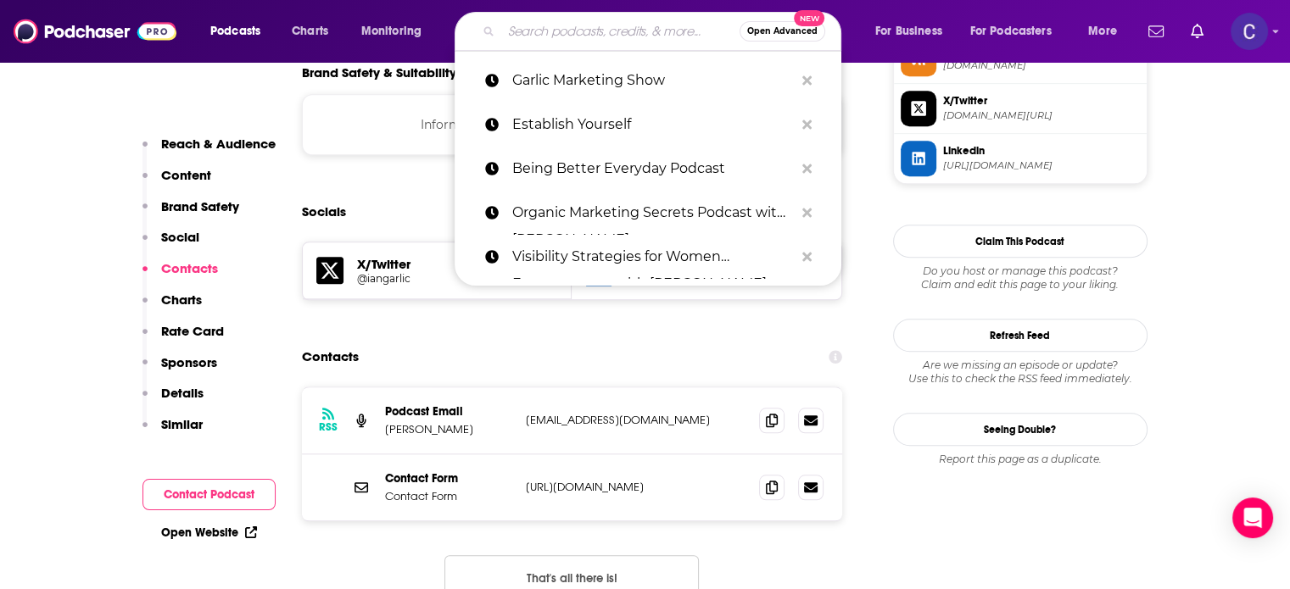
paste input "PR Made Simple"
type input "PR Made Simple"
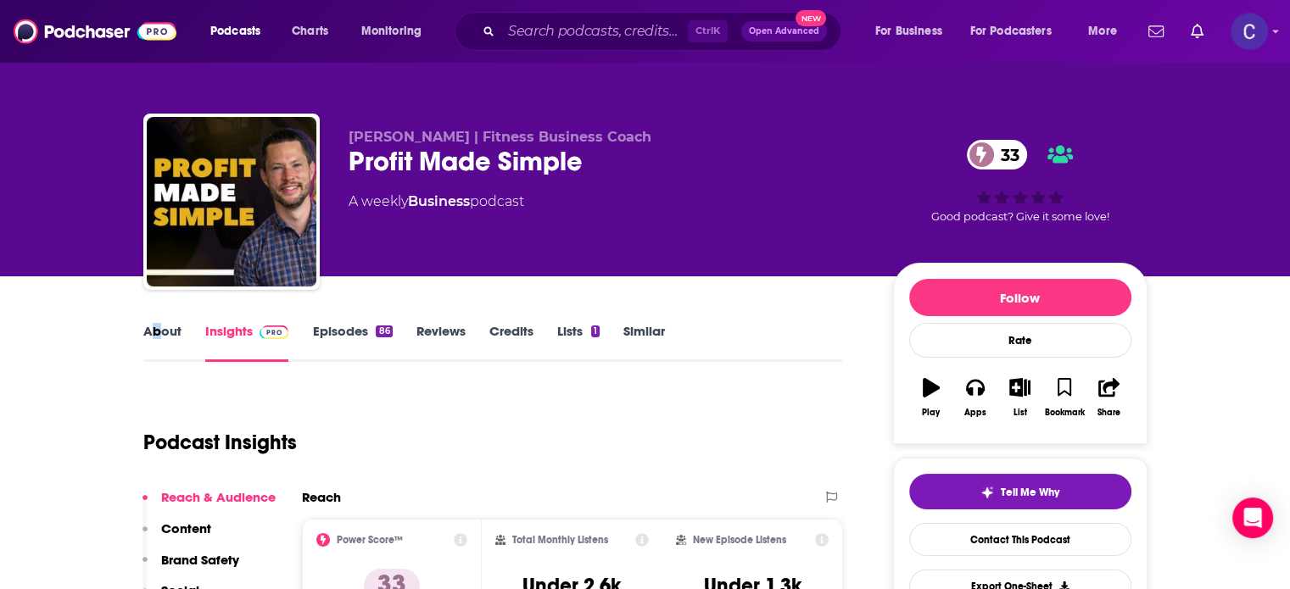
click at [160, 324] on link "About" at bounding box center [162, 342] width 38 height 39
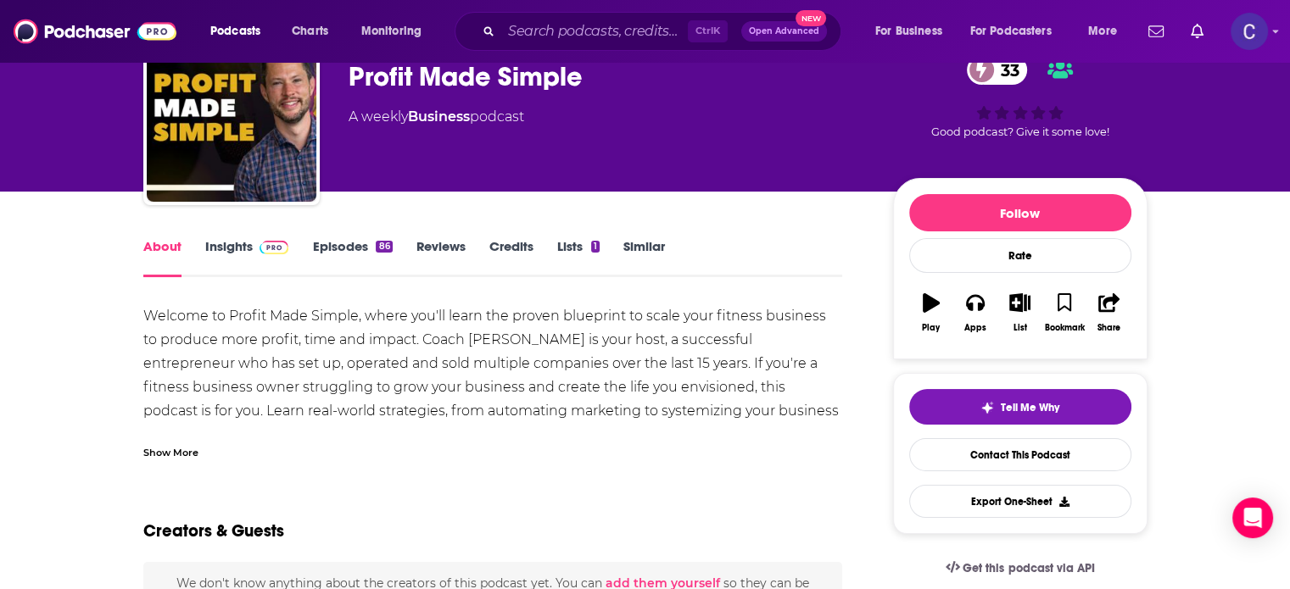
scroll to position [254, 0]
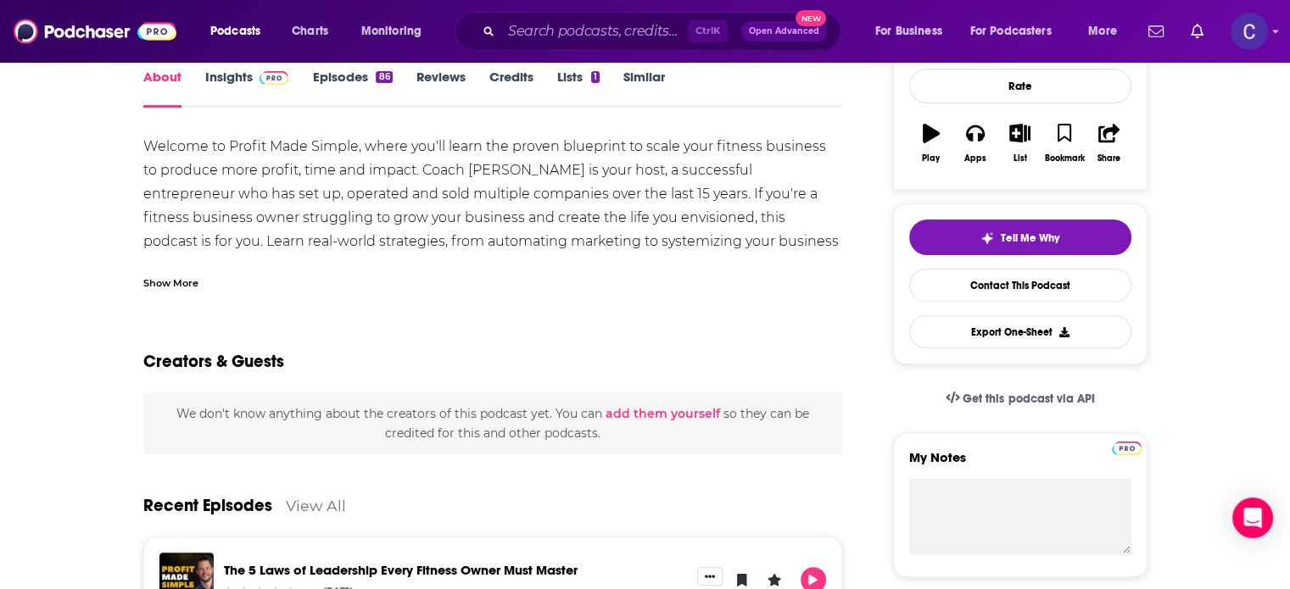
click at [350, 77] on link "Episodes 86" at bounding box center [352, 88] width 80 height 39
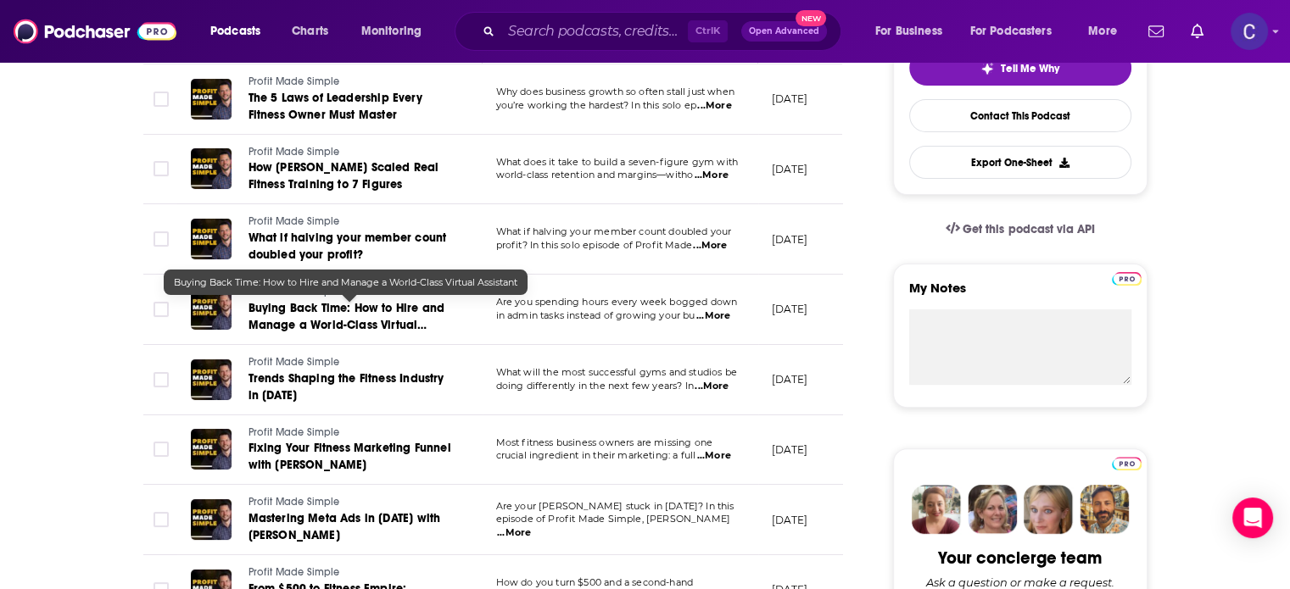
scroll to position [509, 0]
